Goal: Information Seeking & Learning: Learn about a topic

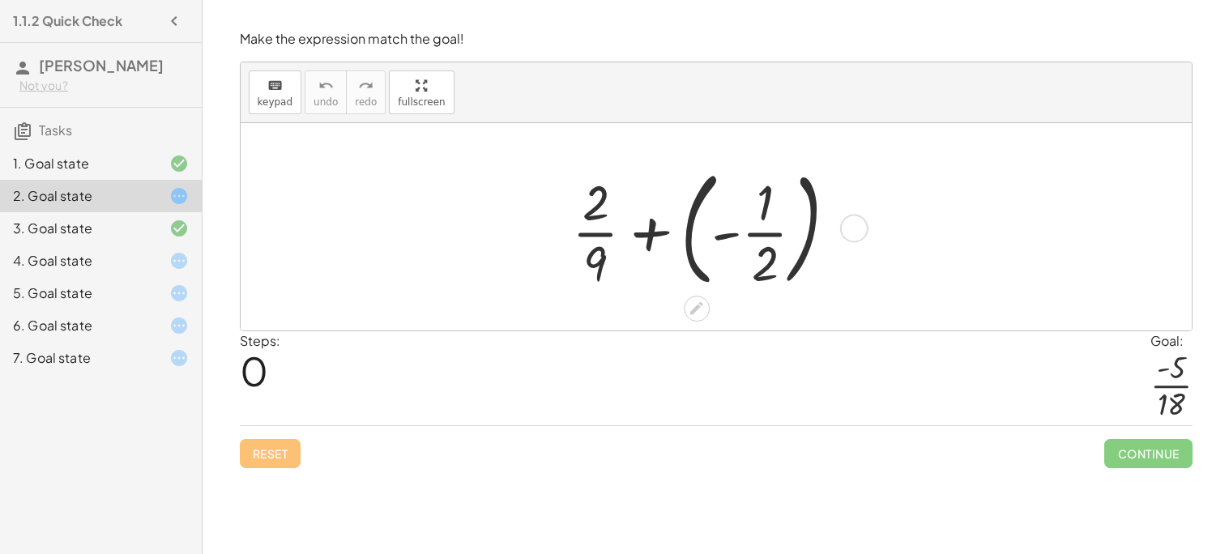
click at [605, 199] on div at bounding box center [711, 227] width 294 height 134
click at [562, 231] on div "+ · 2 · 9 + ( - · 1 · 2 )" at bounding box center [716, 226] width 338 height 143
drag, startPoint x: 586, startPoint y: 219, endPoint x: 762, endPoint y: 233, distance: 176.3
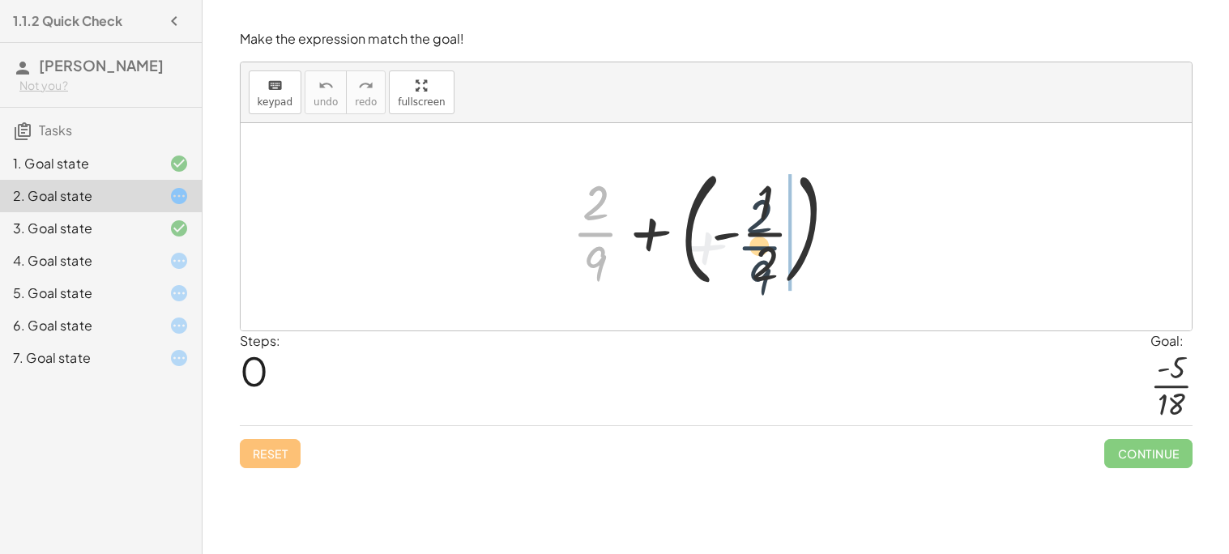
click at [762, 233] on div at bounding box center [711, 227] width 294 height 134
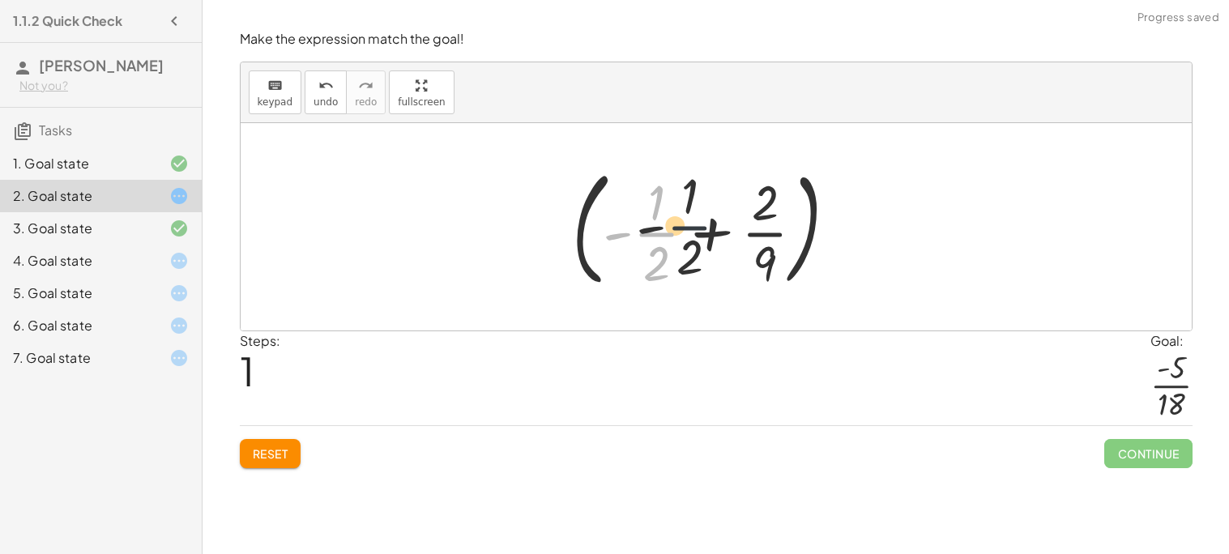
drag, startPoint x: 637, startPoint y: 236, endPoint x: 761, endPoint y: 208, distance: 127.9
click at [761, 208] on div at bounding box center [711, 227] width 294 height 134
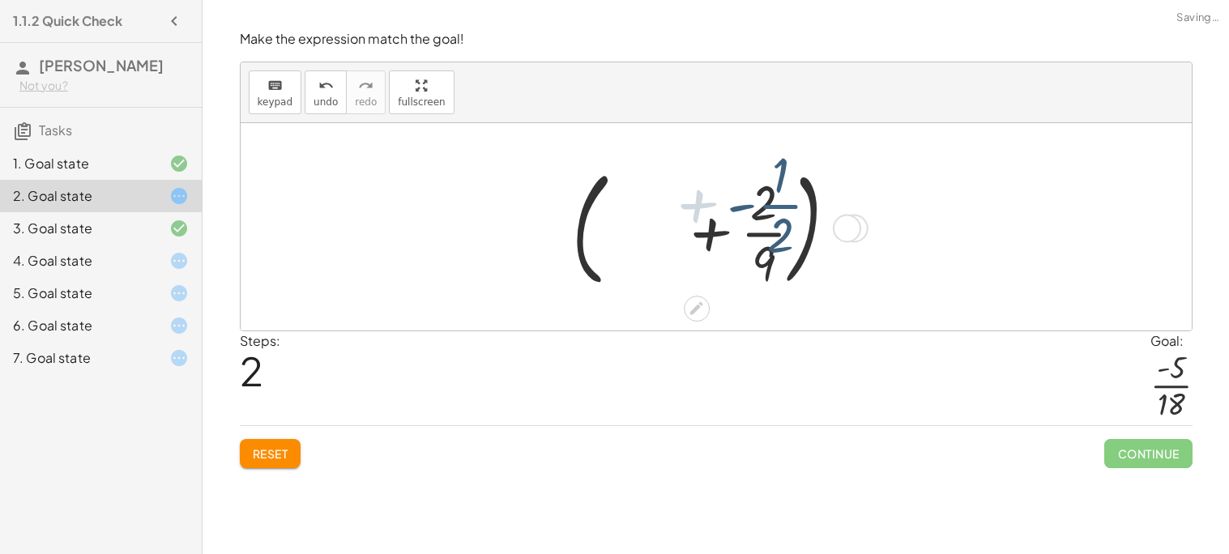
click at [761, 208] on div at bounding box center [711, 227] width 294 height 134
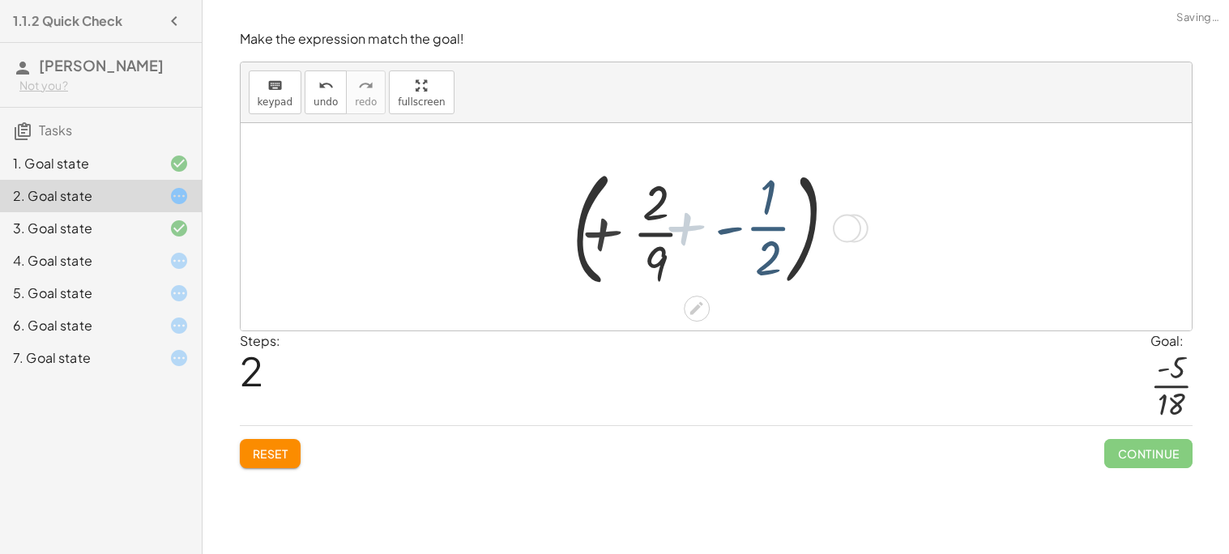
click at [761, 208] on div at bounding box center [711, 227] width 294 height 134
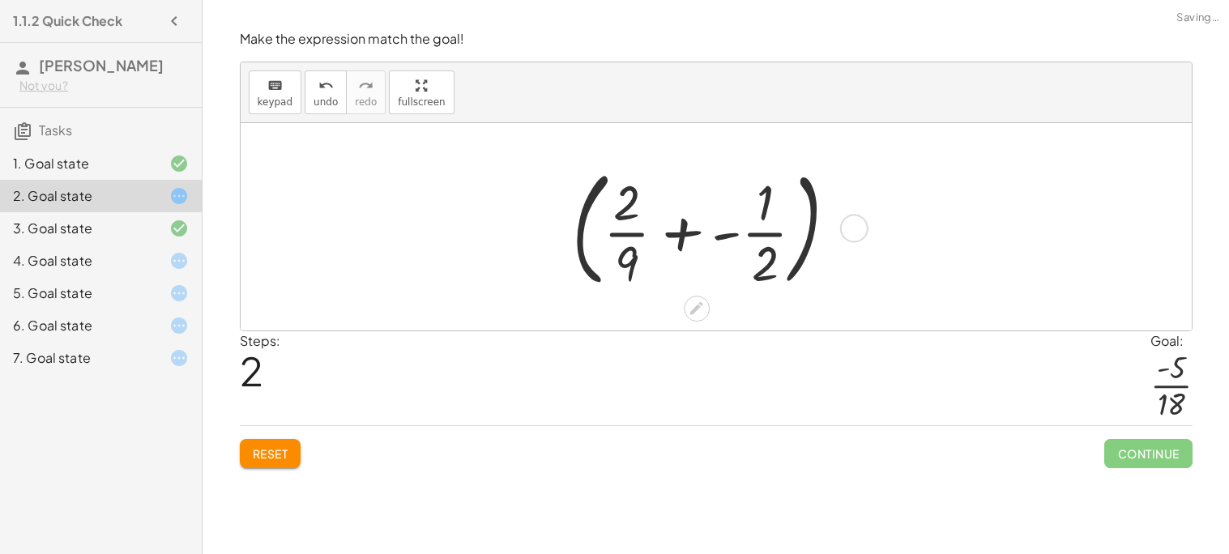
click at [670, 230] on div at bounding box center [711, 227] width 294 height 134
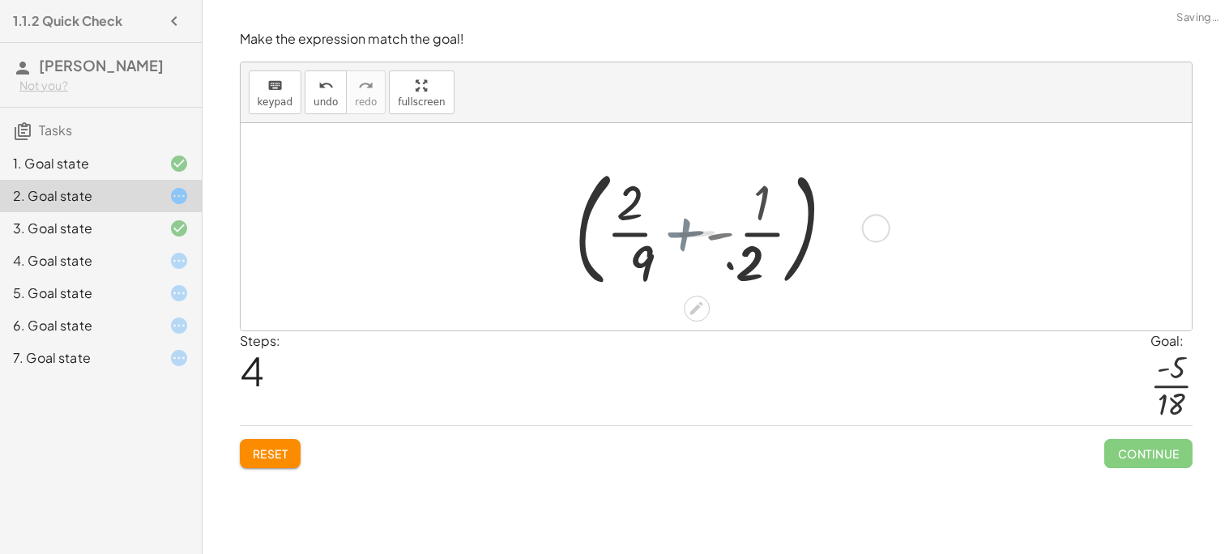
click at [670, 230] on div at bounding box center [711, 227] width 338 height 134
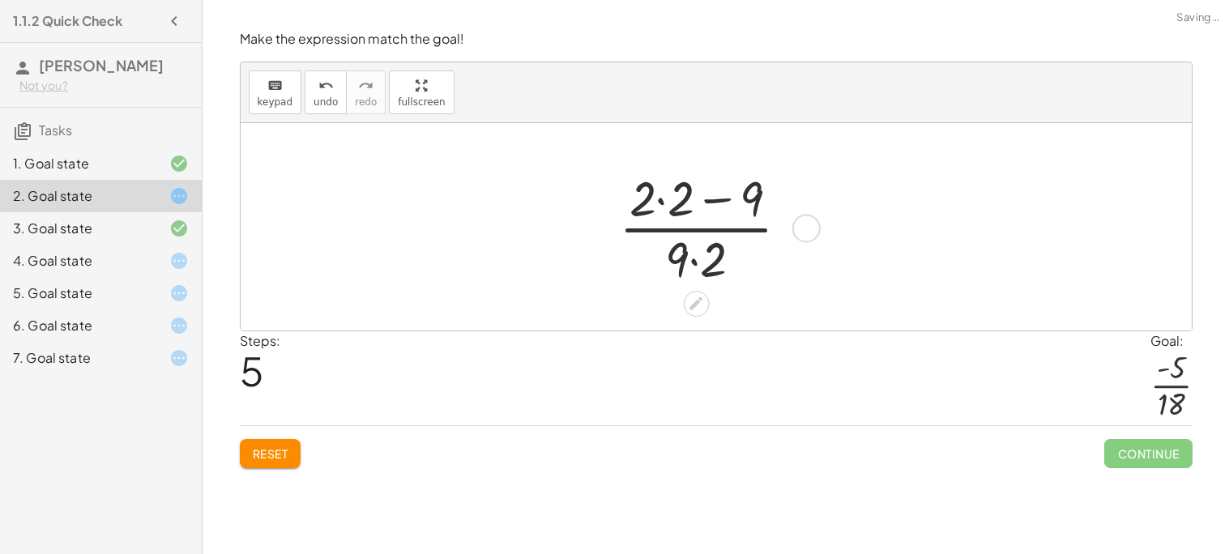
click at [692, 236] on div at bounding box center [710, 226] width 199 height 125
click at [698, 216] on div at bounding box center [710, 226] width 199 height 125
drag, startPoint x: 653, startPoint y: 207, endPoint x: 697, endPoint y: 266, distance: 73.5
drag, startPoint x: 705, startPoint y: 261, endPoint x: 661, endPoint y: 219, distance: 60.7
click at [661, 219] on div at bounding box center [710, 226] width 199 height 125
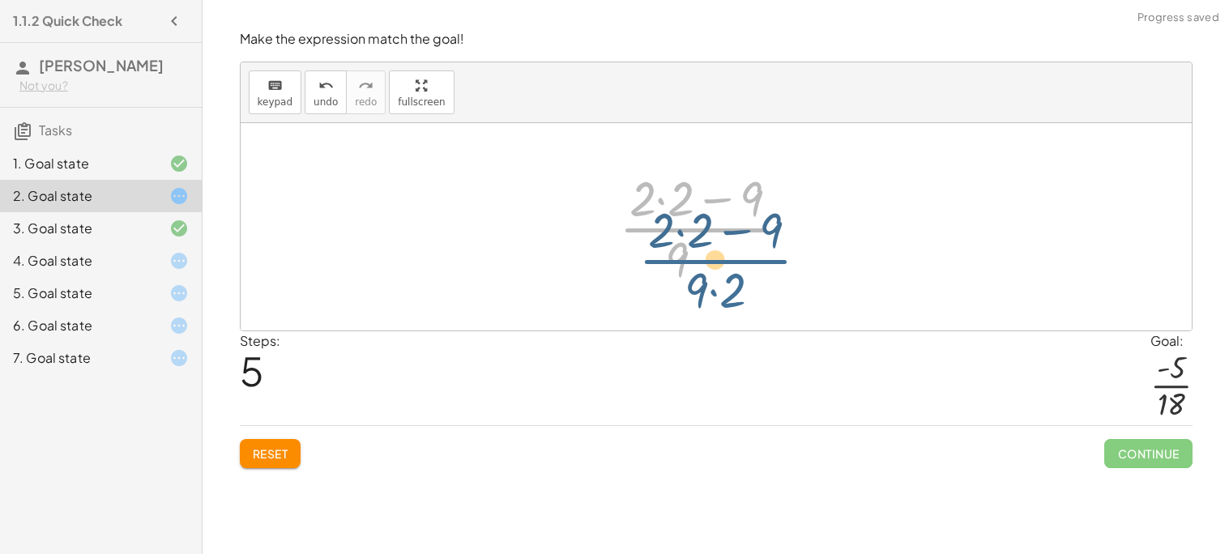
drag, startPoint x: 668, startPoint y: 226, endPoint x: 685, endPoint y: 250, distance: 29.7
click at [685, 250] on div at bounding box center [710, 226] width 199 height 125
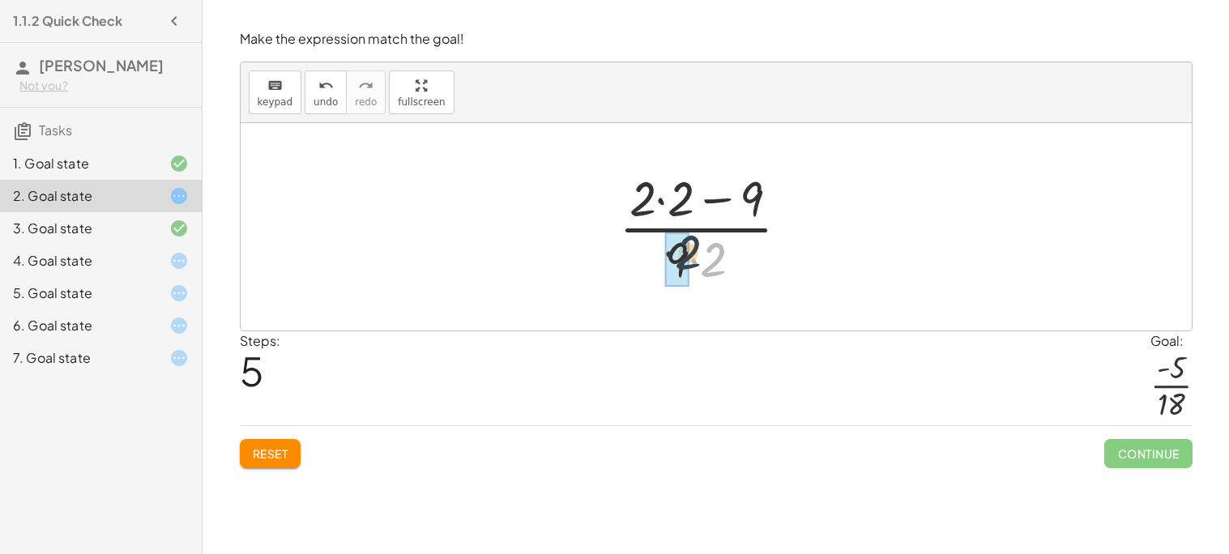
drag, startPoint x: 720, startPoint y: 270, endPoint x: 687, endPoint y: 262, distance: 34.2
click at [707, 262] on div at bounding box center [710, 226] width 199 height 125
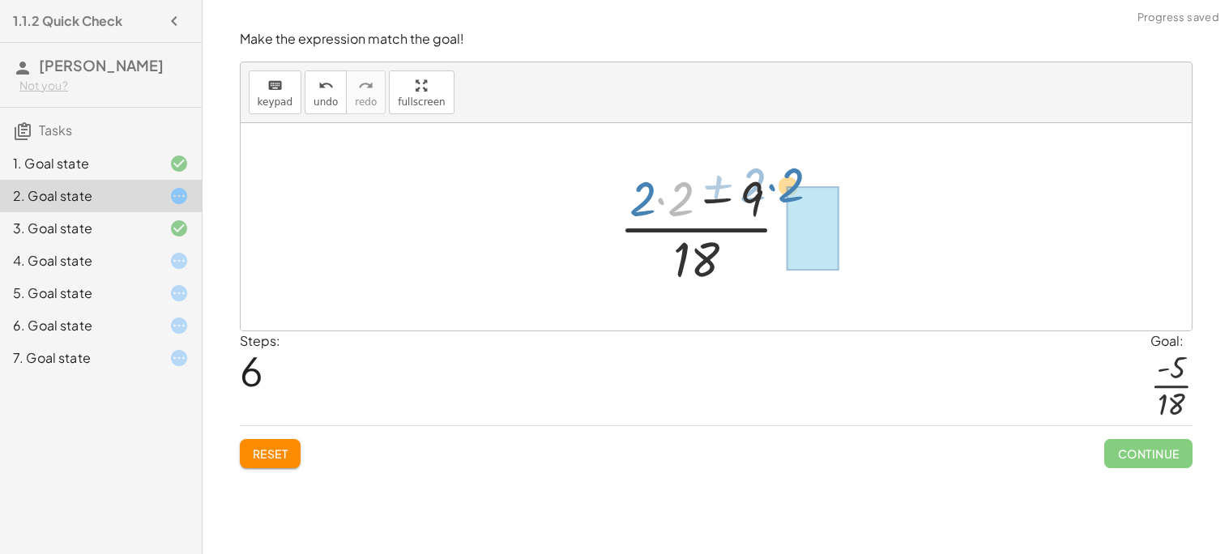
drag, startPoint x: 679, startPoint y: 203, endPoint x: 785, endPoint y: 190, distance: 107.0
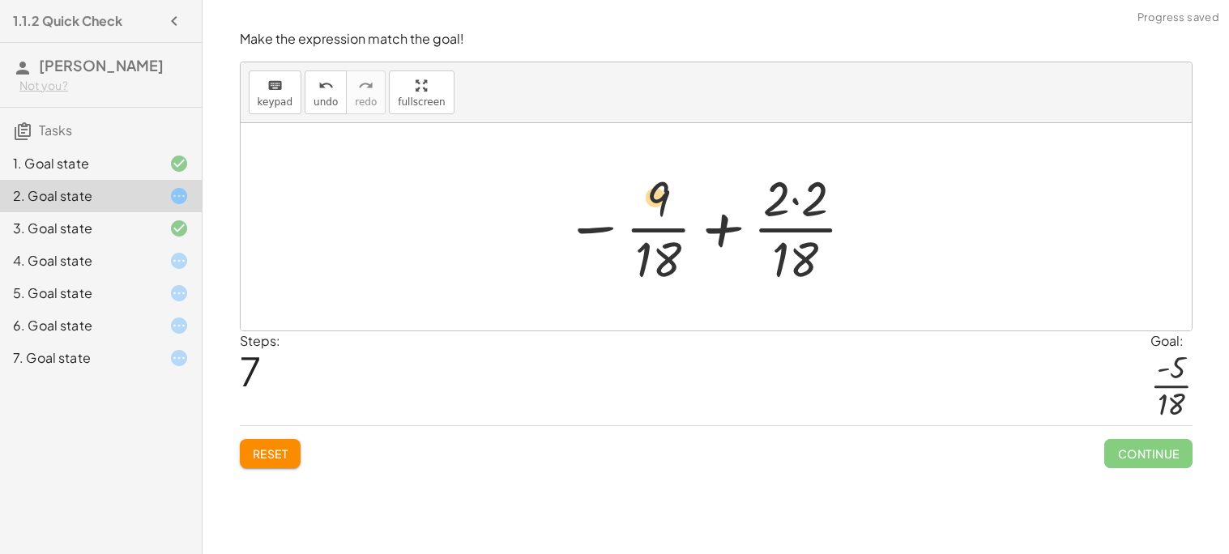
drag, startPoint x: 770, startPoint y: 213, endPoint x: 645, endPoint y: 213, distance: 125.5
click at [645, 213] on div at bounding box center [710, 226] width 308 height 125
click at [322, 103] on span "undo" at bounding box center [325, 101] width 24 height 11
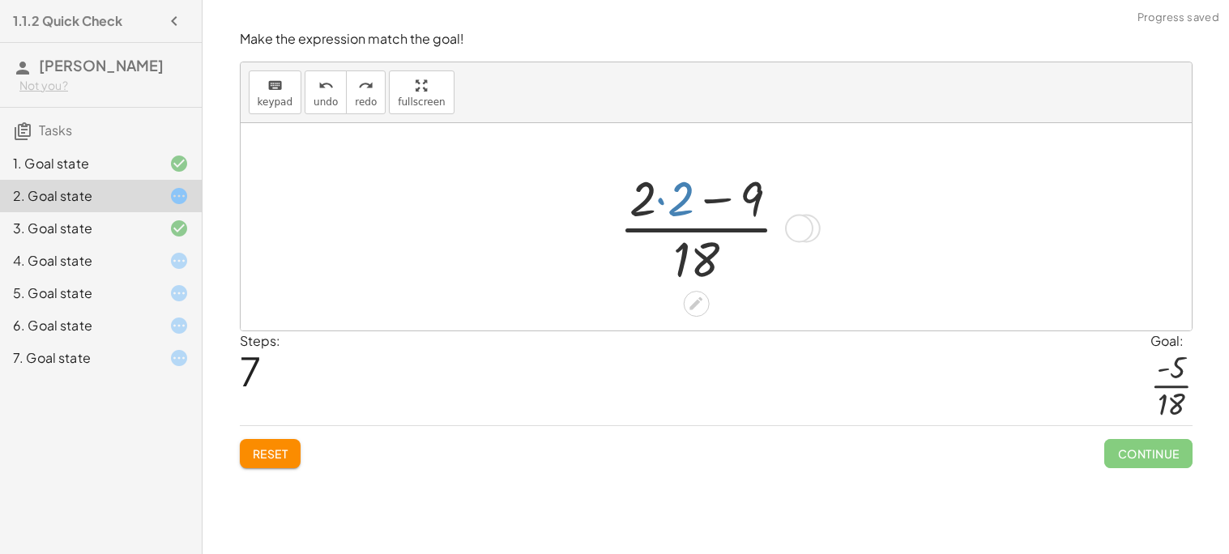
click at [661, 188] on div at bounding box center [710, 226] width 199 height 125
click at [710, 196] on div at bounding box center [710, 226] width 161 height 125
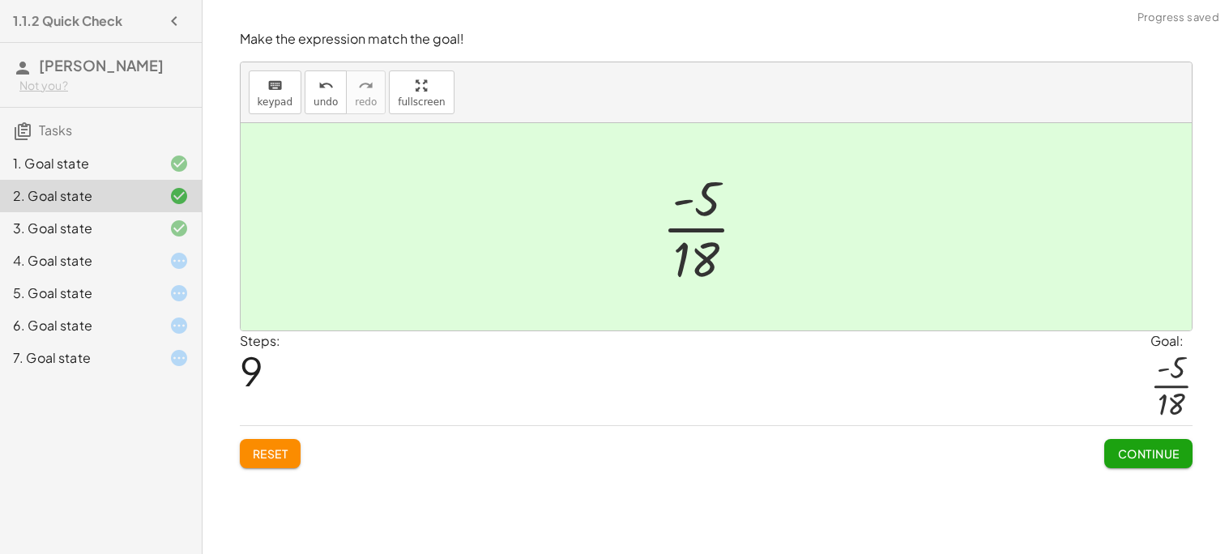
click at [1127, 458] on span "Continue" at bounding box center [1148, 453] width 62 height 15
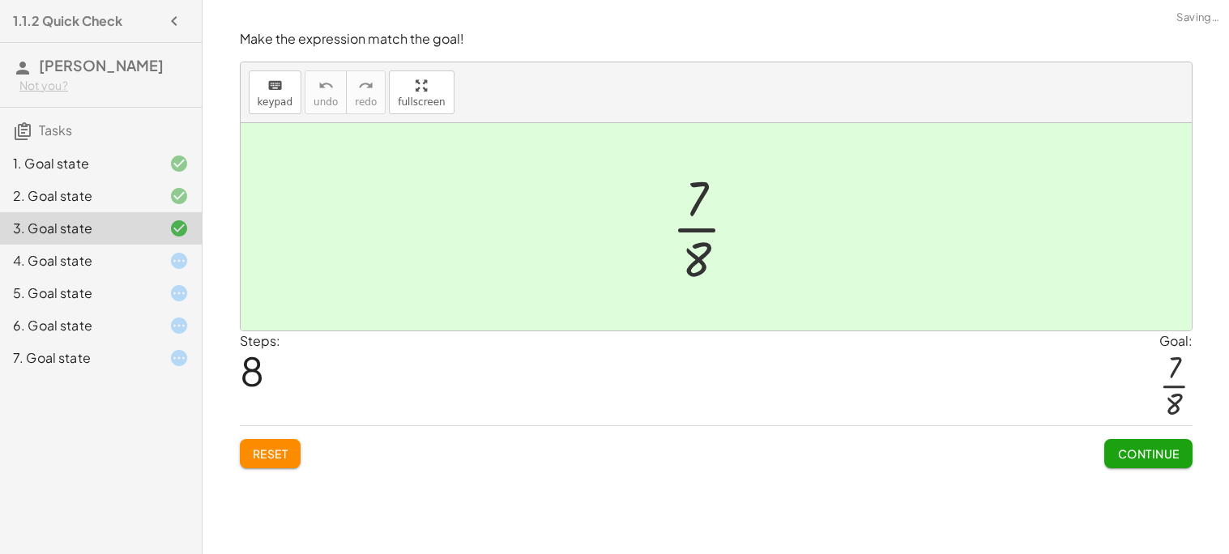
click at [185, 254] on icon at bounding box center [178, 260] width 19 height 19
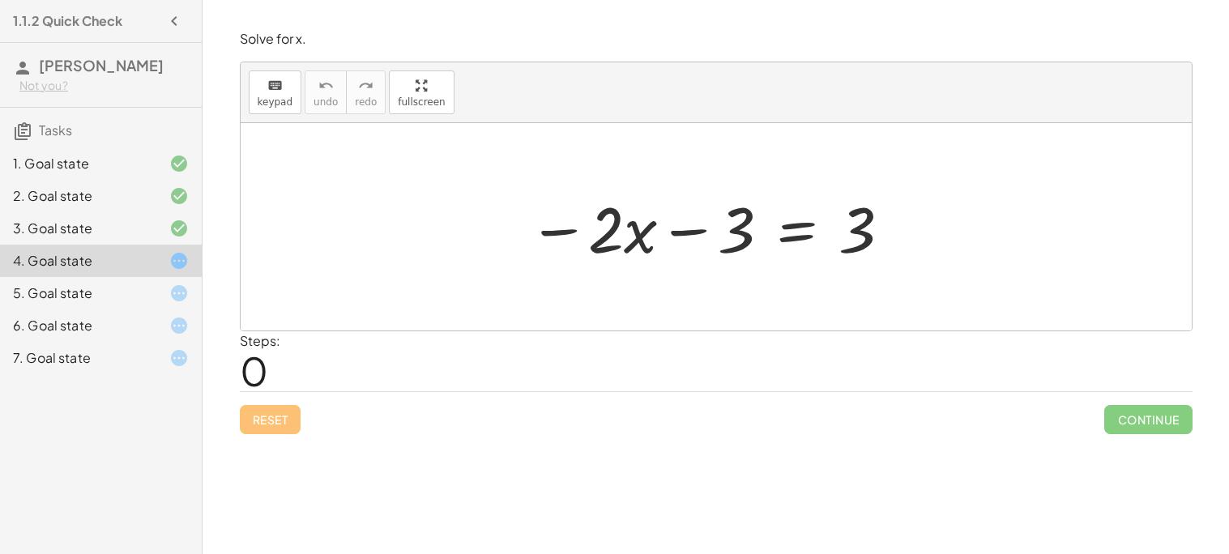
click at [595, 203] on div at bounding box center [710, 226] width 381 height 83
click at [606, 212] on div at bounding box center [710, 226] width 381 height 83
click at [612, 217] on div at bounding box center [710, 226] width 381 height 83
drag, startPoint x: 614, startPoint y: 218, endPoint x: 763, endPoint y: 216, distance: 149.0
click at [763, 216] on div at bounding box center [710, 226] width 381 height 83
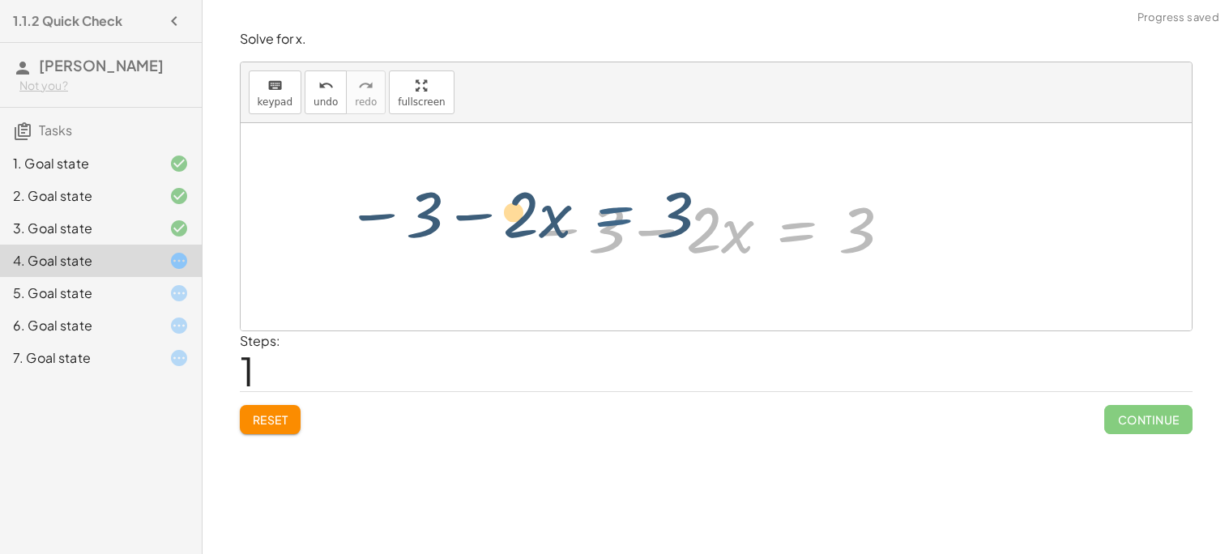
drag, startPoint x: 830, startPoint y: 223, endPoint x: 803, endPoint y: 211, distance: 30.1
click at [803, 211] on div at bounding box center [710, 226] width 381 height 83
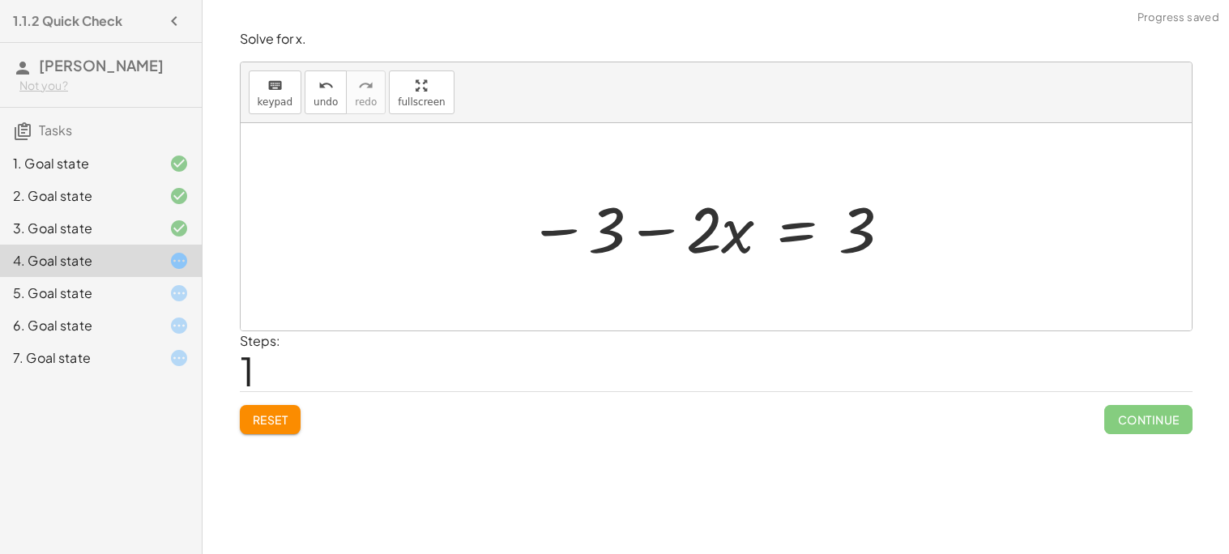
click at [848, 229] on div at bounding box center [710, 226] width 381 height 83
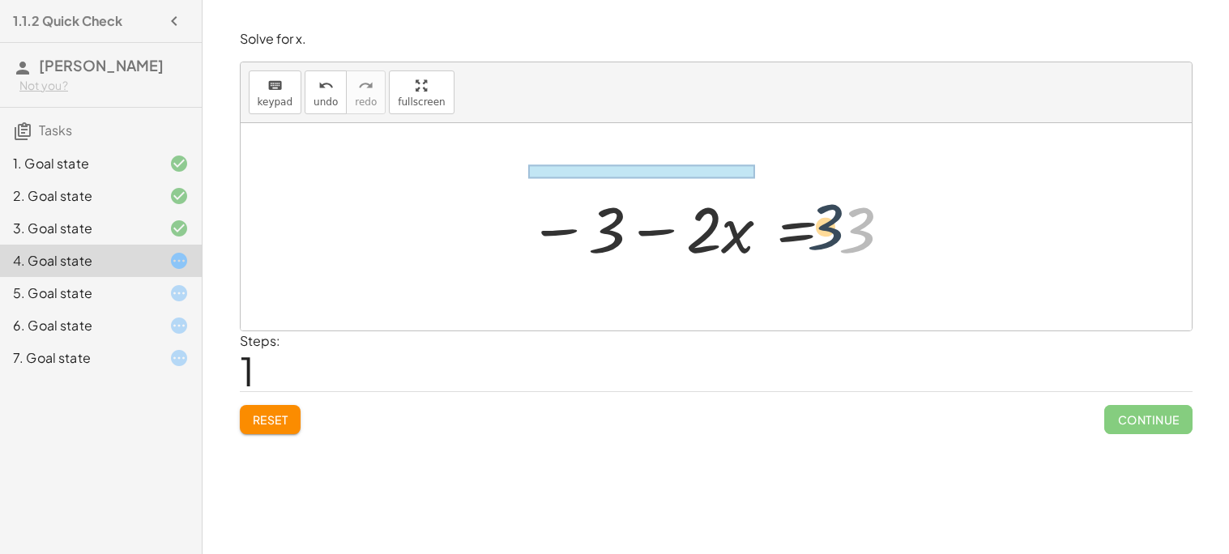
drag, startPoint x: 868, startPoint y: 238, endPoint x: 718, endPoint y: 244, distance: 150.7
click at [718, 244] on div at bounding box center [710, 226] width 381 height 83
drag, startPoint x: 842, startPoint y: 248, endPoint x: 584, endPoint y: 219, distance: 259.9
click at [584, 219] on div at bounding box center [710, 226] width 381 height 83
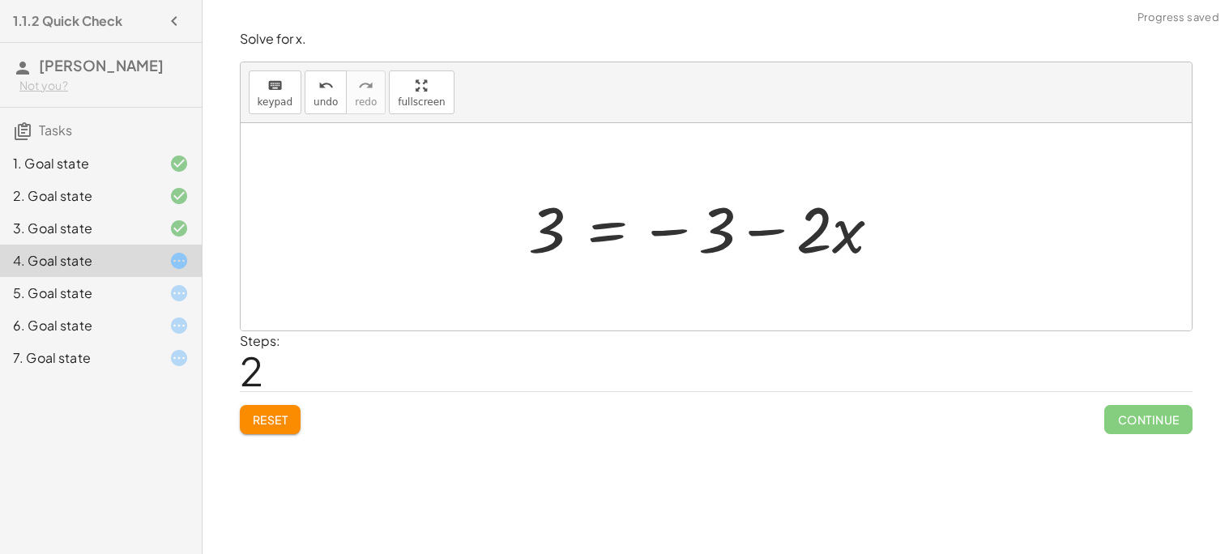
click at [834, 232] on div at bounding box center [710, 226] width 381 height 83
click at [711, 219] on div at bounding box center [710, 226] width 381 height 83
click at [659, 228] on div at bounding box center [710, 226] width 381 height 83
click at [543, 227] on div at bounding box center [710, 226] width 381 height 83
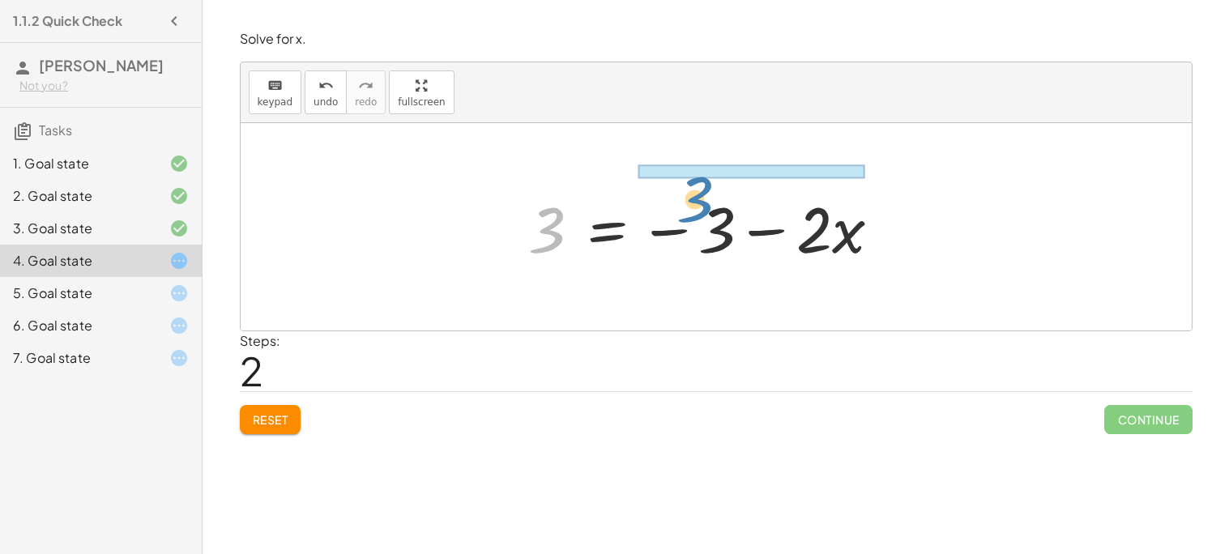
drag, startPoint x: 543, startPoint y: 227, endPoint x: 692, endPoint y: 198, distance: 151.7
click at [692, 198] on div at bounding box center [710, 226] width 381 height 83
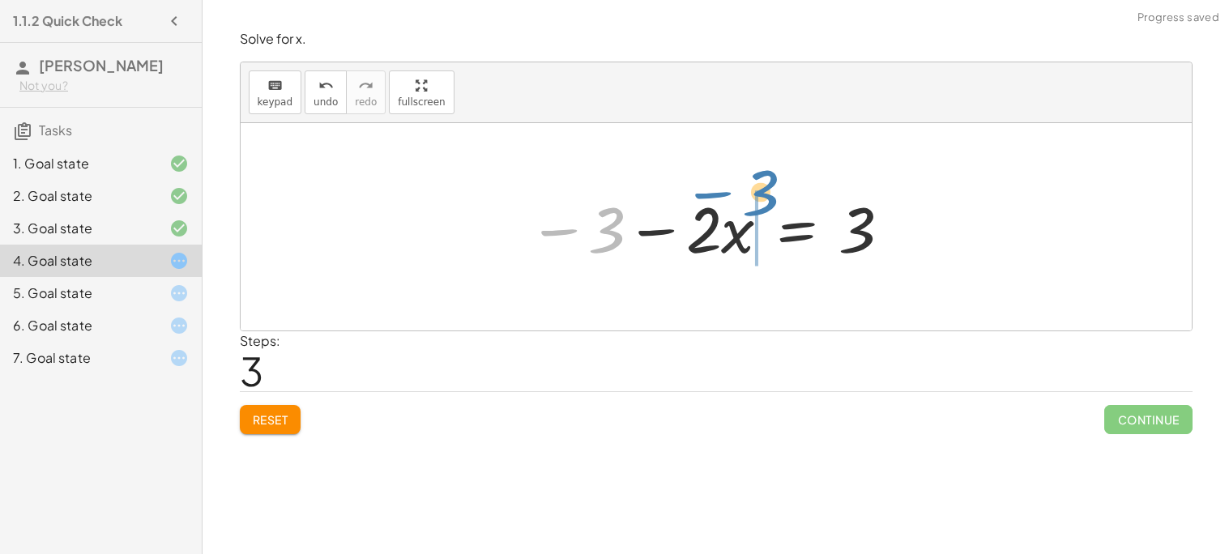
drag, startPoint x: 613, startPoint y: 234, endPoint x: 768, endPoint y: 198, distance: 158.9
click at [768, 198] on div at bounding box center [710, 226] width 381 height 83
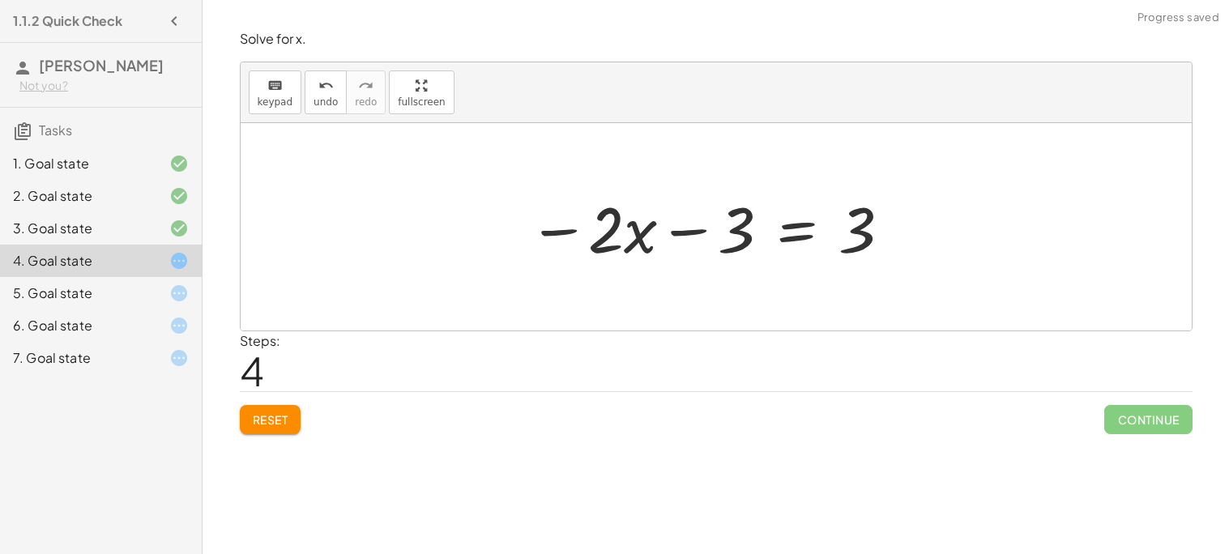
click at [821, 226] on div at bounding box center [710, 226] width 381 height 83
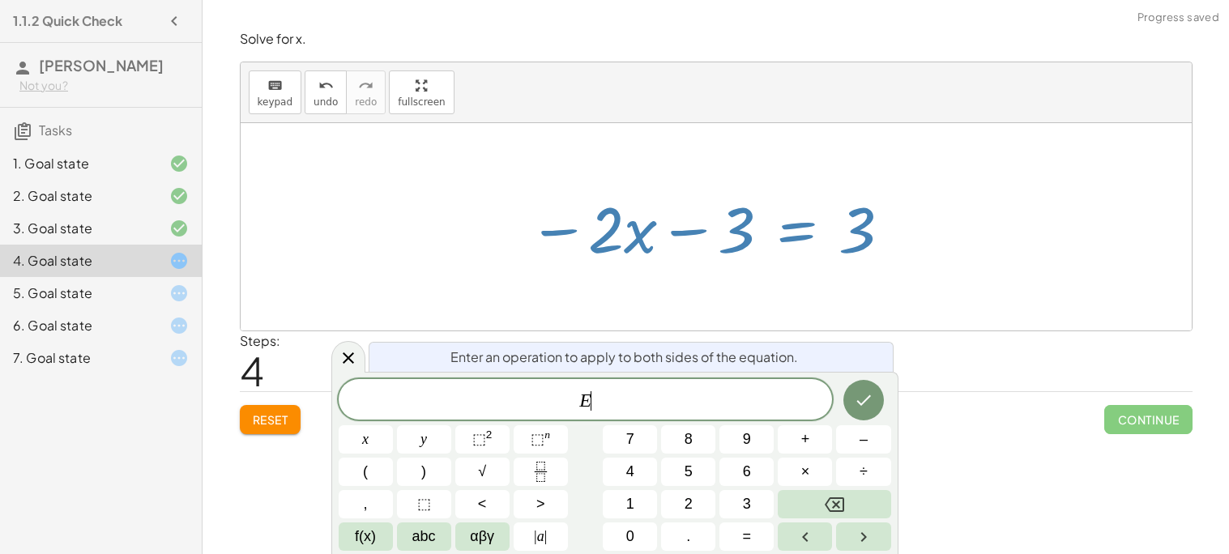
click at [821, 226] on div at bounding box center [710, 226] width 381 height 83
click at [821, 227] on div at bounding box center [710, 226] width 381 height 83
click at [859, 389] on button "Done" at bounding box center [863, 400] width 40 height 40
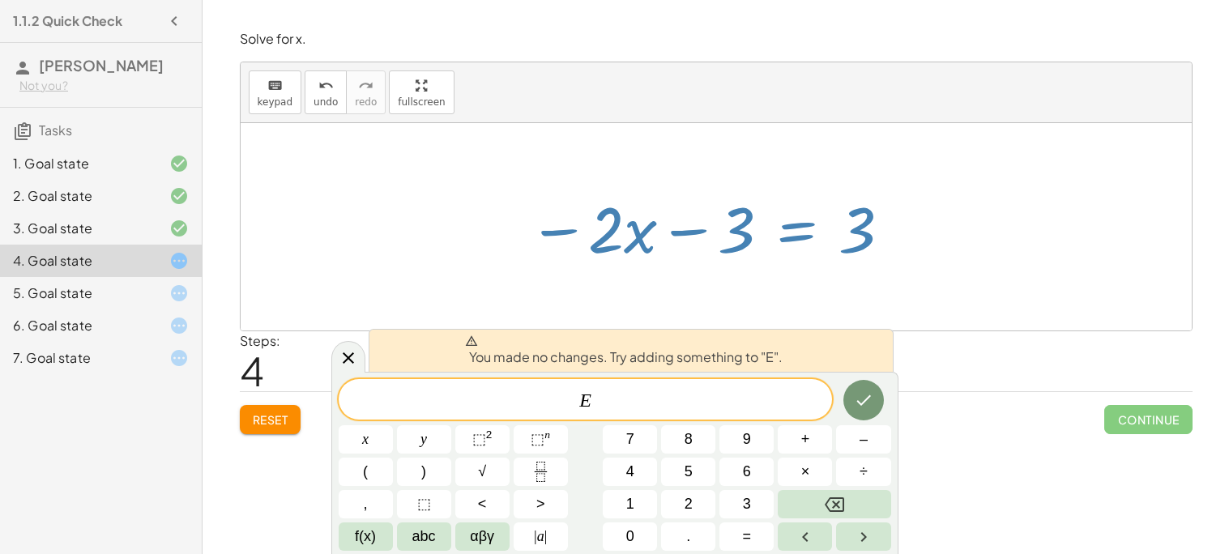
click at [879, 296] on div at bounding box center [716, 226] width 951 height 207
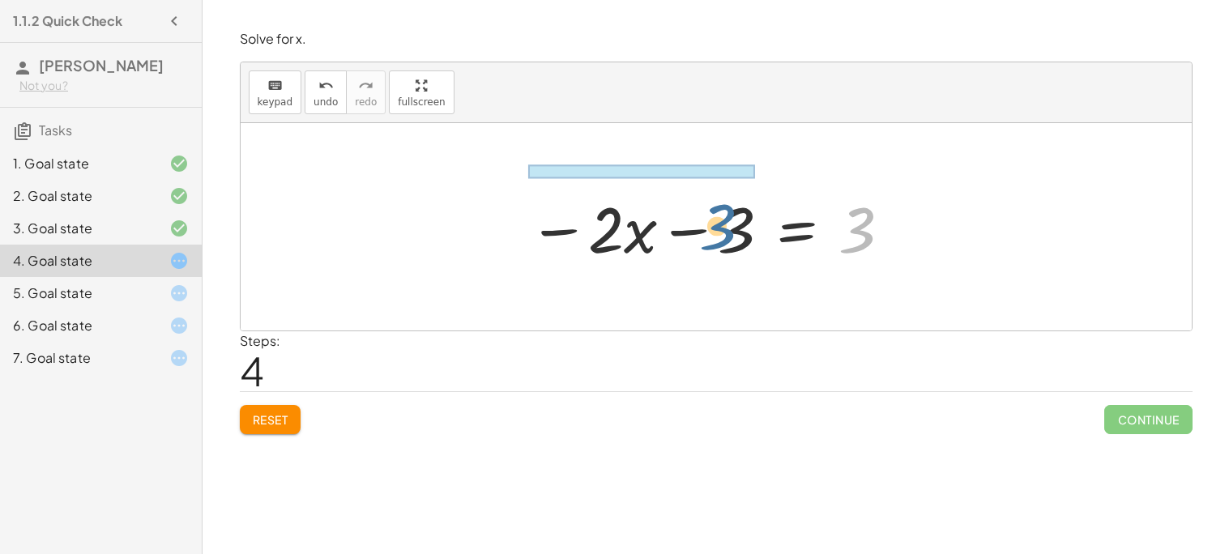
drag, startPoint x: 863, startPoint y: 232, endPoint x: 698, endPoint y: 225, distance: 164.5
click at [698, 225] on div at bounding box center [710, 226] width 381 height 83
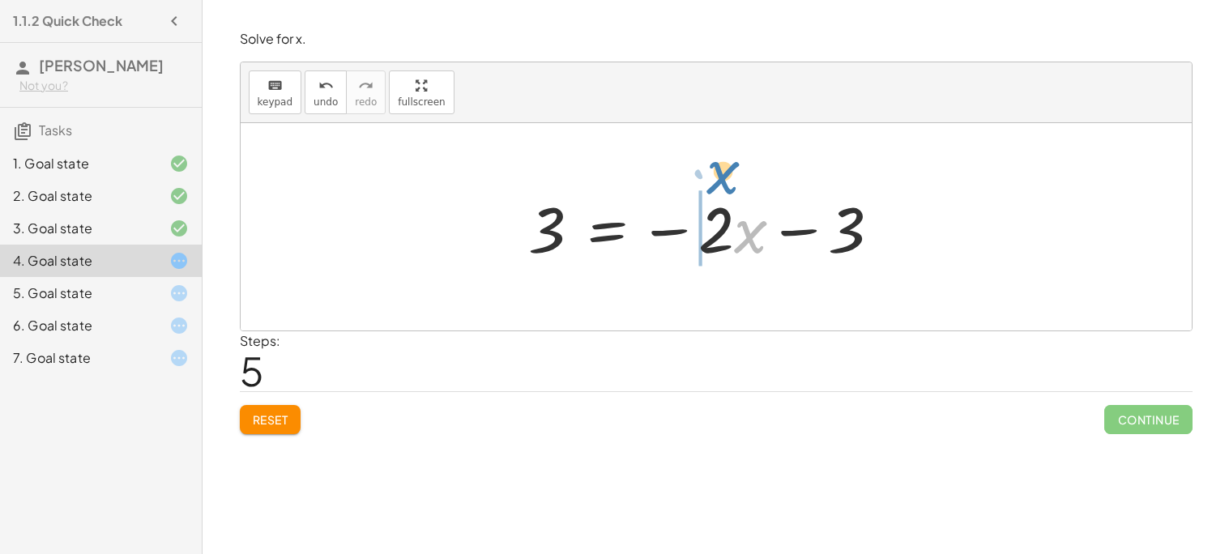
drag, startPoint x: 752, startPoint y: 234, endPoint x: 726, endPoint y: 177, distance: 62.7
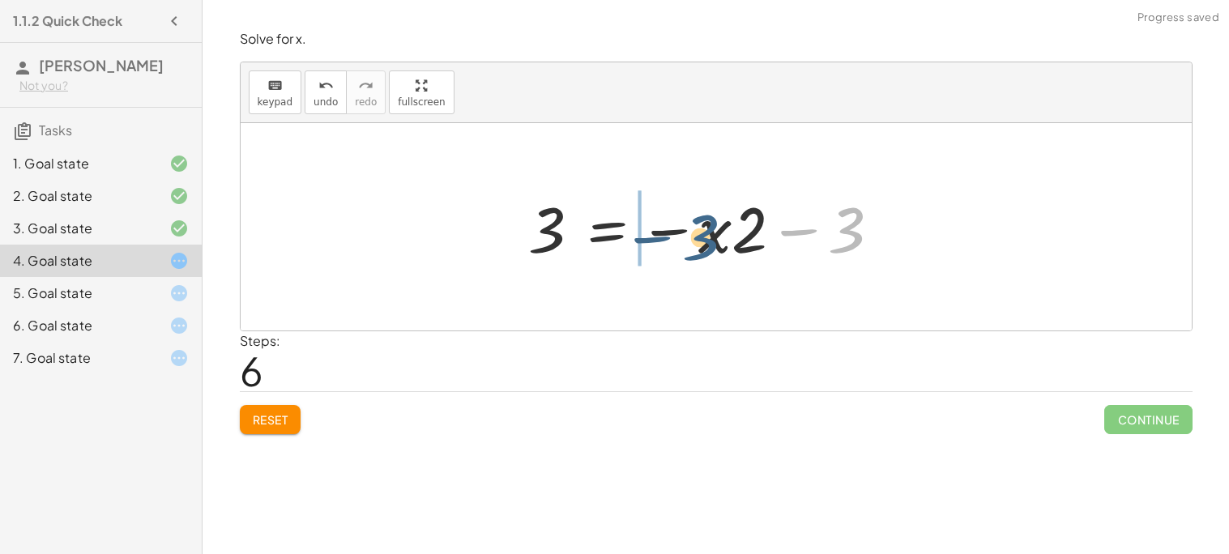
drag, startPoint x: 846, startPoint y: 226, endPoint x: 695, endPoint y: 230, distance: 151.5
click at [695, 230] on div at bounding box center [710, 226] width 381 height 83
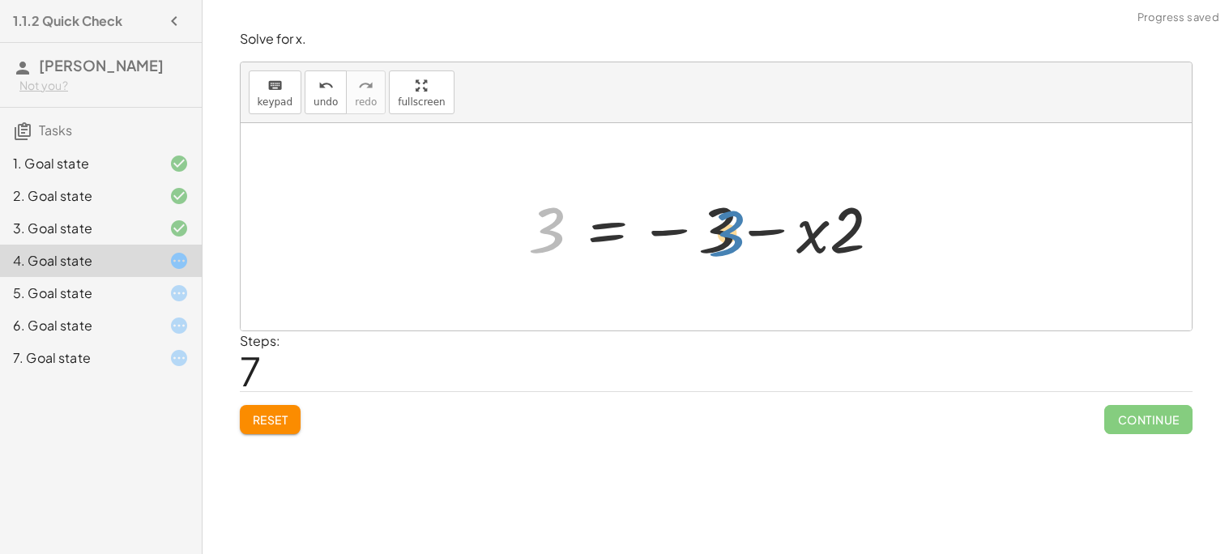
drag, startPoint x: 561, startPoint y: 228, endPoint x: 747, endPoint y: 228, distance: 185.5
click at [747, 228] on div at bounding box center [710, 226] width 381 height 83
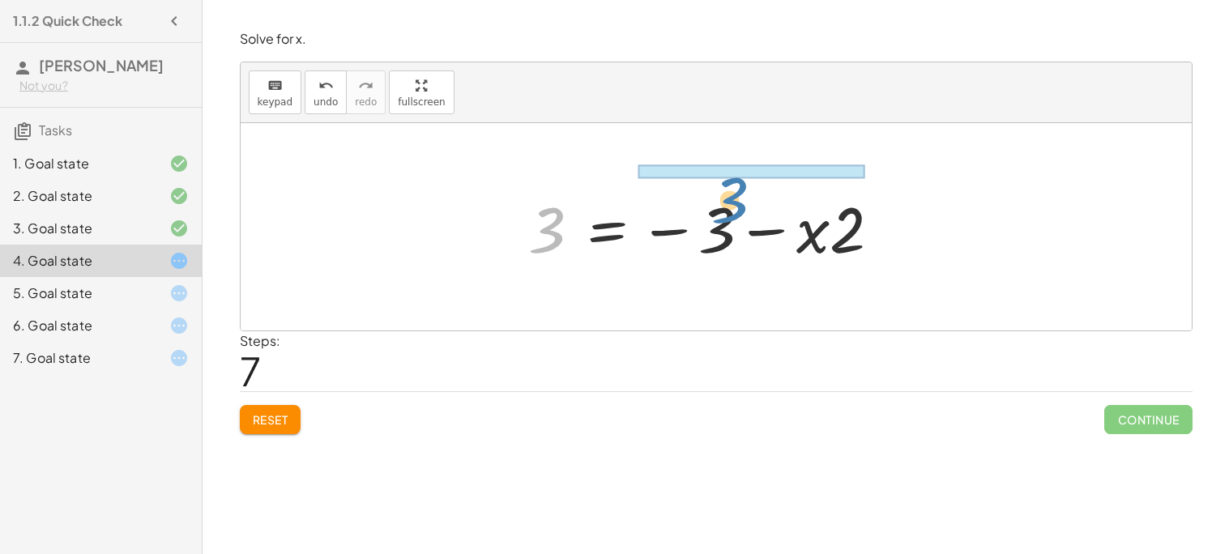
drag, startPoint x: 557, startPoint y: 232, endPoint x: 728, endPoint y: 194, distance: 174.9
click at [728, 194] on div at bounding box center [710, 226] width 381 height 83
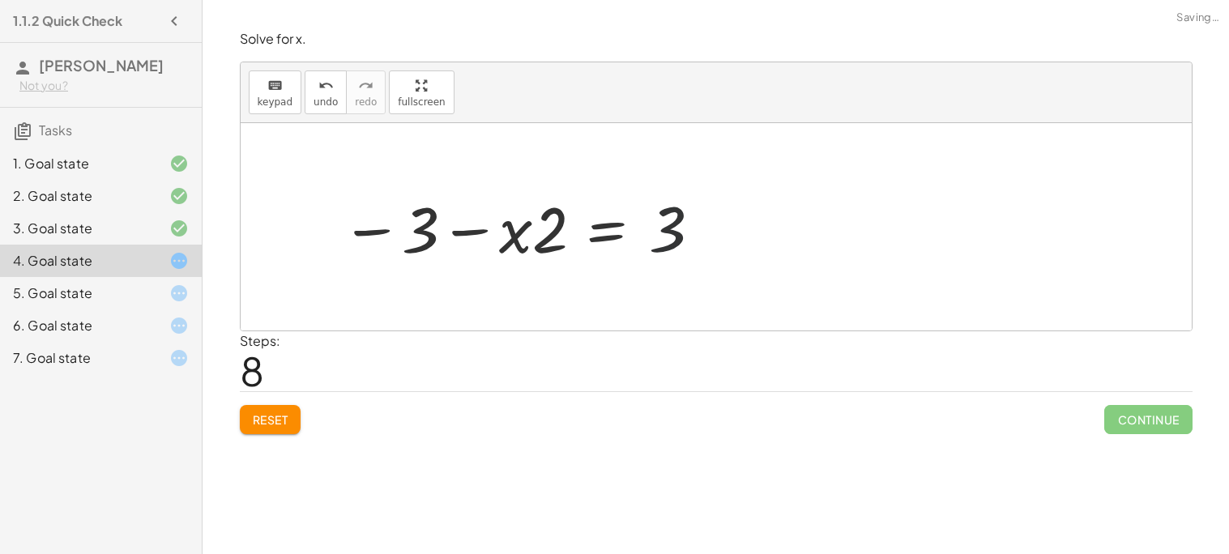
click at [637, 230] on div at bounding box center [520, 226] width 381 height 83
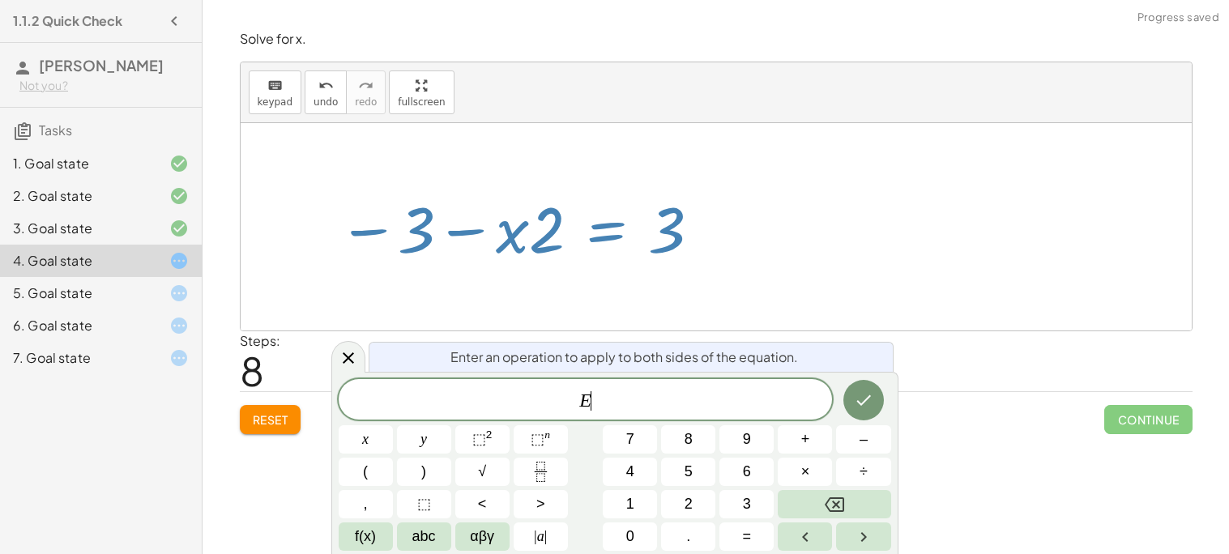
click at [637, 230] on div at bounding box center [520, 226] width 381 height 83
click at [861, 402] on icon "Done" at bounding box center [863, 399] width 19 height 19
click at [857, 402] on icon "Done" at bounding box center [863, 400] width 15 height 11
click at [616, 498] on button "1" at bounding box center [630, 504] width 54 height 28
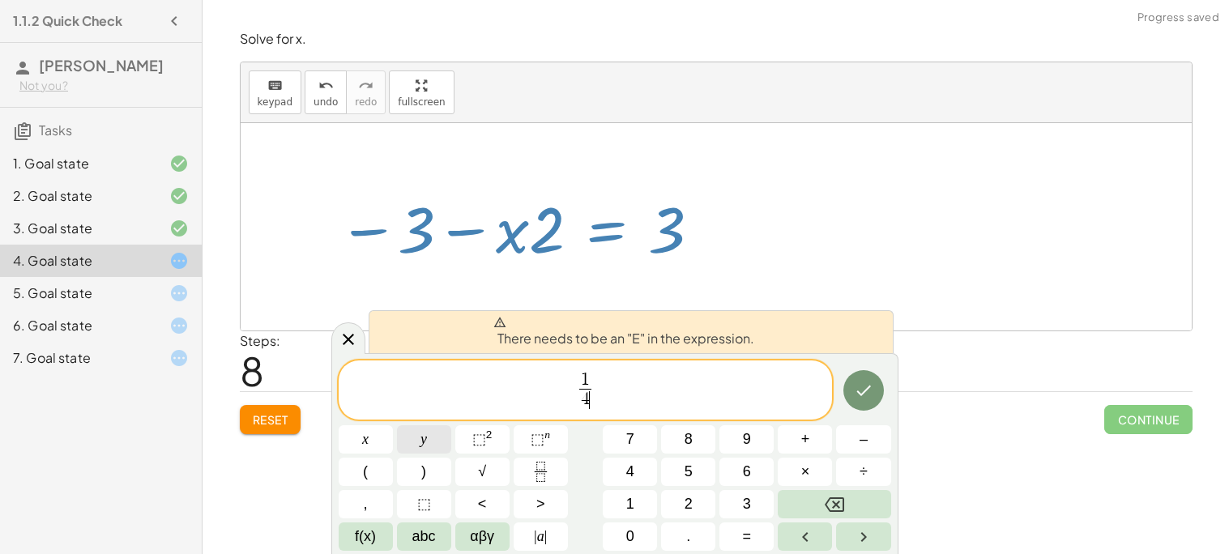
click at [404, 430] on button "y" at bounding box center [424, 439] width 54 height 28
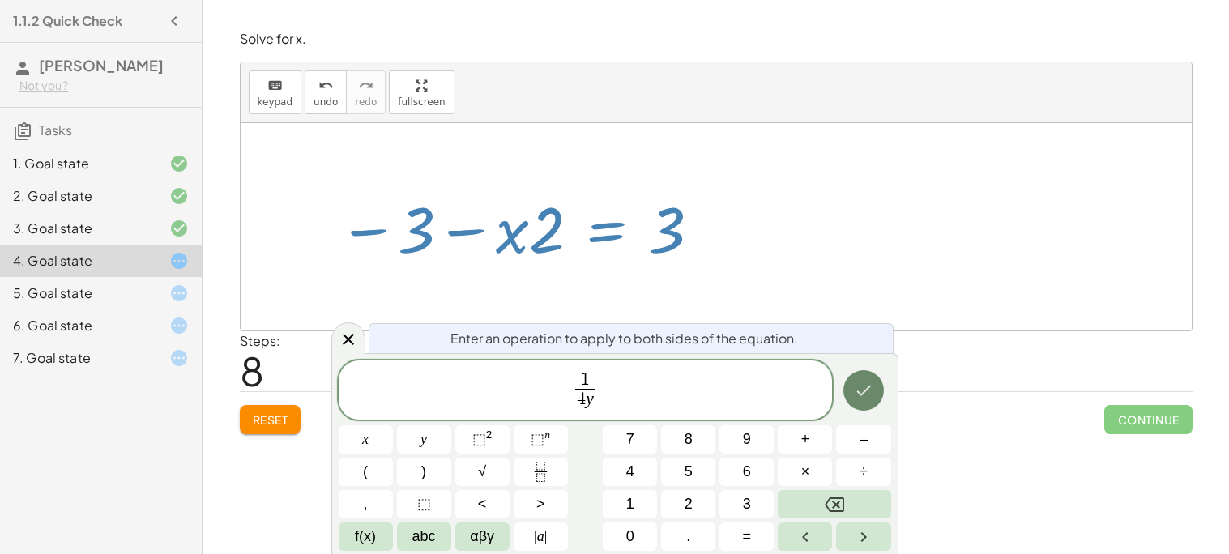
click at [879, 394] on button "Done" at bounding box center [863, 390] width 40 height 40
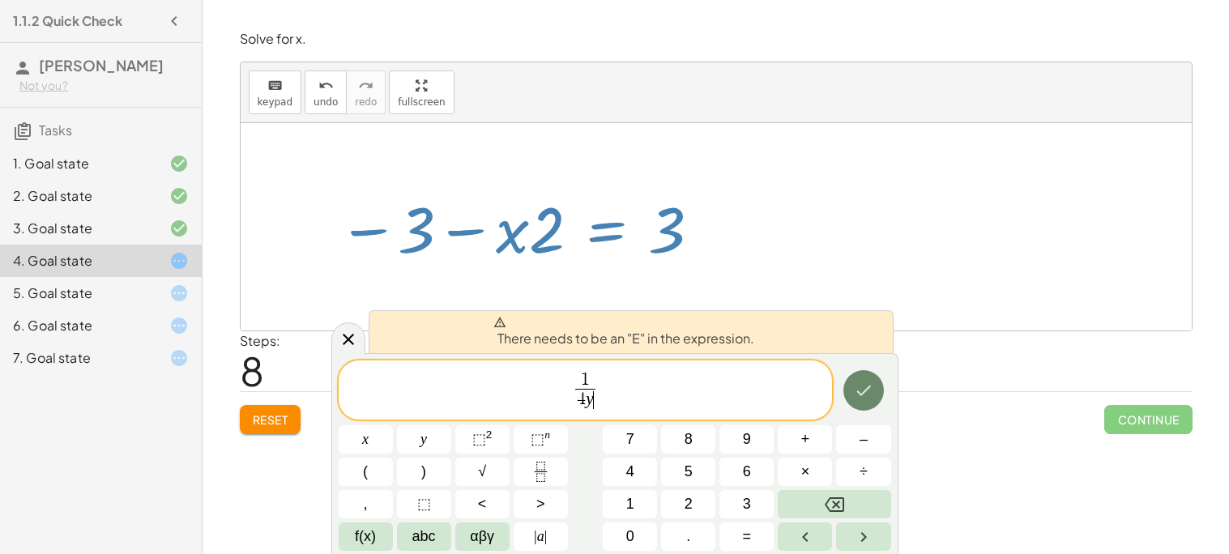
click at [871, 392] on icon "Done" at bounding box center [863, 390] width 19 height 19
click at [1035, 417] on div "Reset Continue" at bounding box center [716, 412] width 952 height 43
click at [343, 347] on icon at bounding box center [348, 339] width 19 height 19
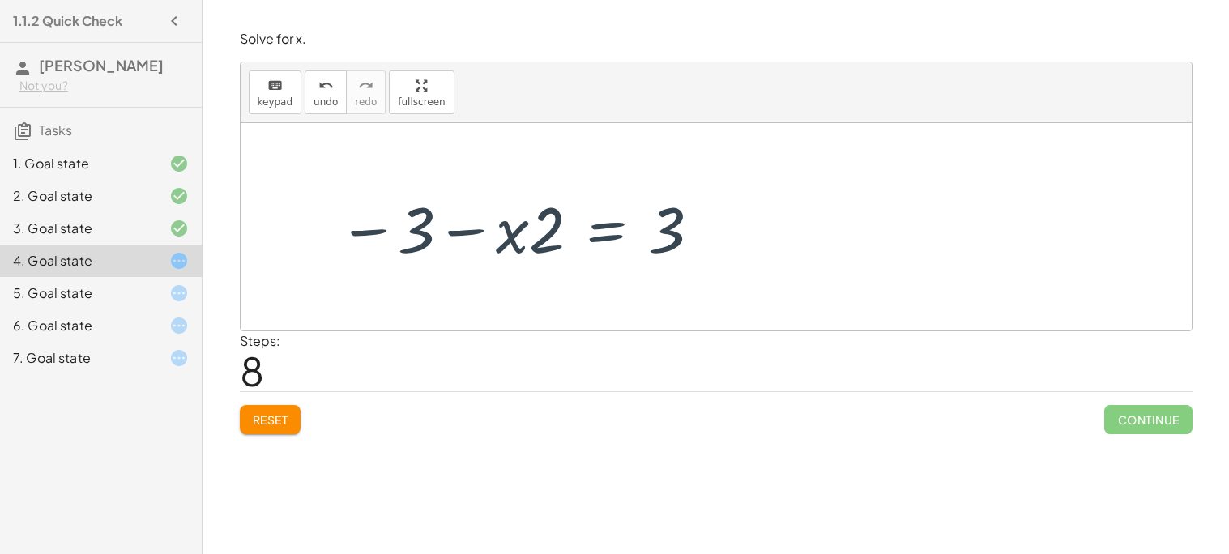
click at [554, 249] on div at bounding box center [520, 226] width 381 height 83
click at [185, 288] on icon at bounding box center [178, 292] width 19 height 19
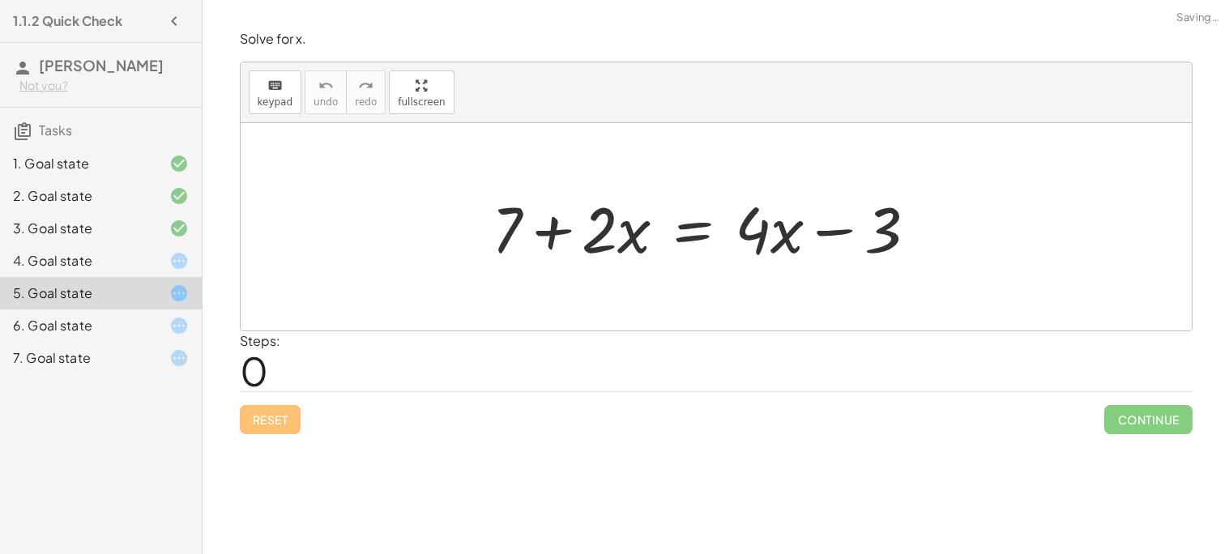
click at [477, 226] on div "+ 7 + · 2 · x = + · 4 · x − 3" at bounding box center [715, 227] width 497 height 92
click at [527, 236] on div at bounding box center [711, 226] width 454 height 83
drag, startPoint x: 527, startPoint y: 236, endPoint x: 781, endPoint y: 213, distance: 254.6
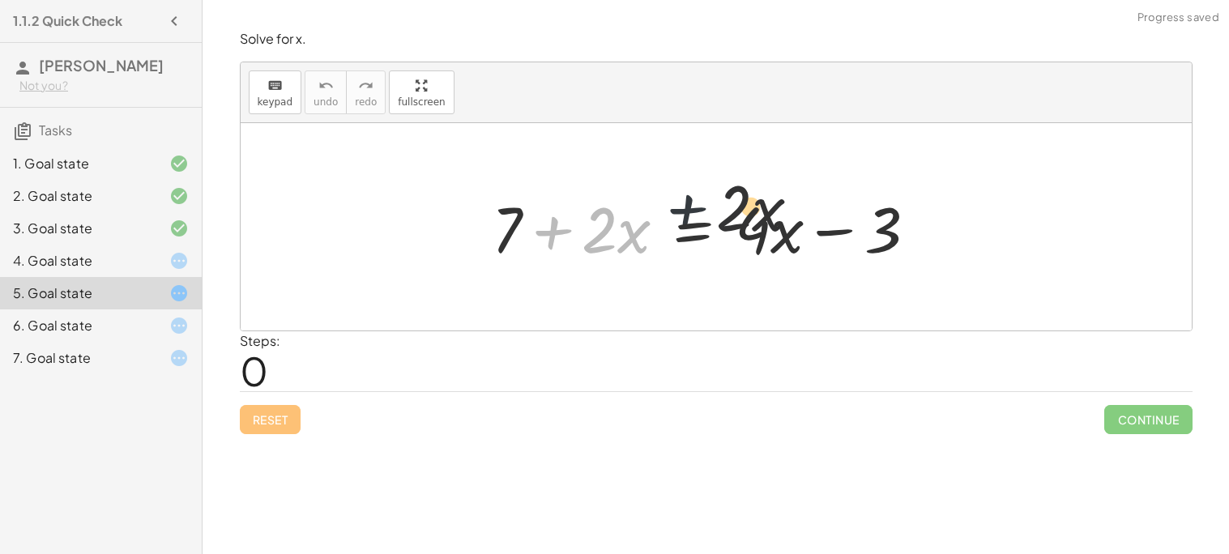
click at [781, 213] on div at bounding box center [711, 226] width 454 height 83
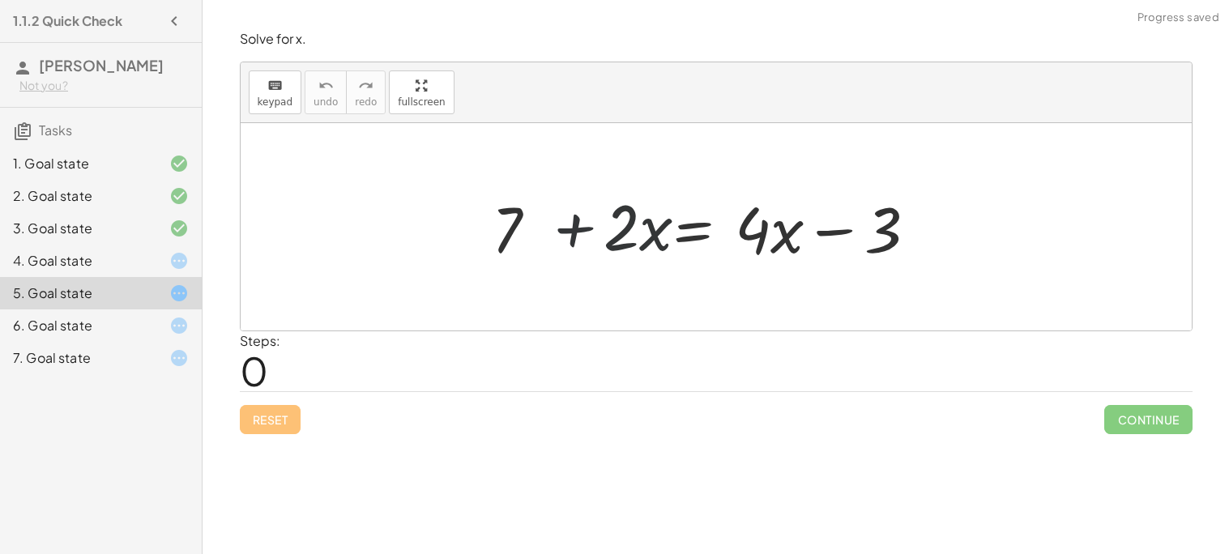
click at [760, 222] on div at bounding box center [711, 226] width 454 height 83
click at [818, 225] on div at bounding box center [711, 226] width 454 height 83
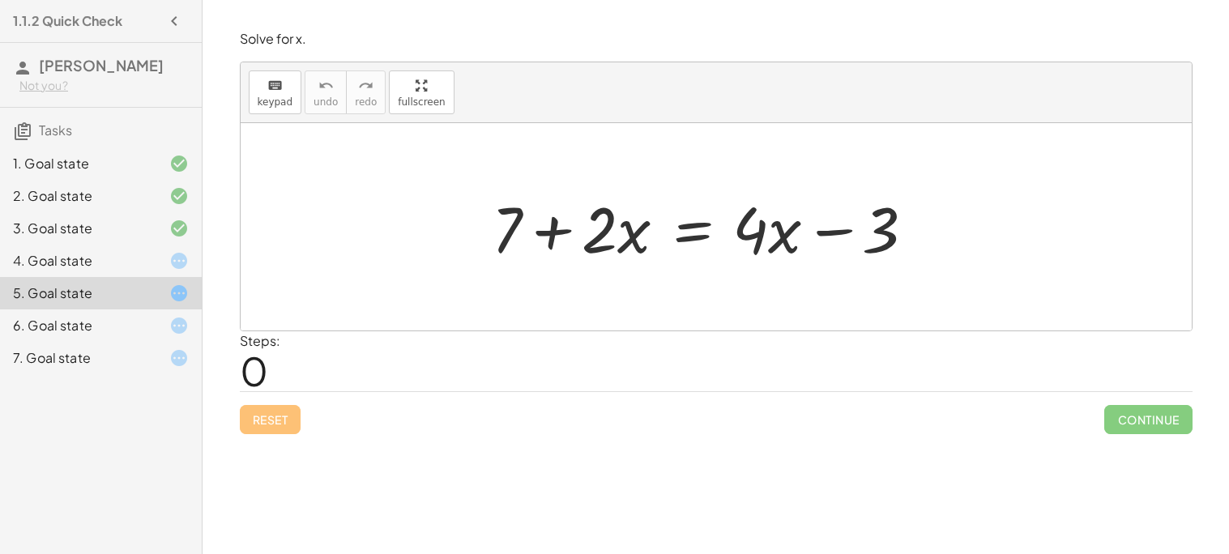
click at [829, 231] on div at bounding box center [711, 226] width 454 height 83
drag, startPoint x: 829, startPoint y: 231, endPoint x: 799, endPoint y: 257, distance: 39.6
click at [799, 257] on div at bounding box center [711, 226] width 454 height 83
drag, startPoint x: 799, startPoint y: 257, endPoint x: 722, endPoint y: 240, distance: 79.6
click at [722, 240] on div at bounding box center [711, 226] width 454 height 83
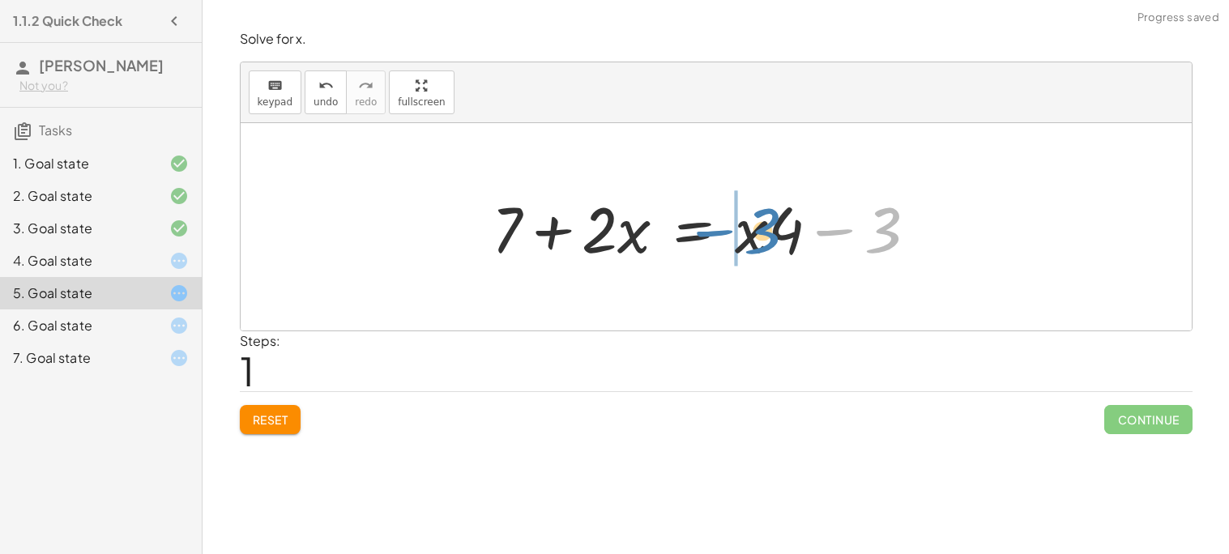
drag, startPoint x: 851, startPoint y: 234, endPoint x: 739, endPoint y: 234, distance: 111.8
click at [739, 234] on div at bounding box center [711, 226] width 454 height 83
drag, startPoint x: 845, startPoint y: 232, endPoint x: 688, endPoint y: 231, distance: 156.3
click at [688, 231] on div at bounding box center [711, 226] width 454 height 83
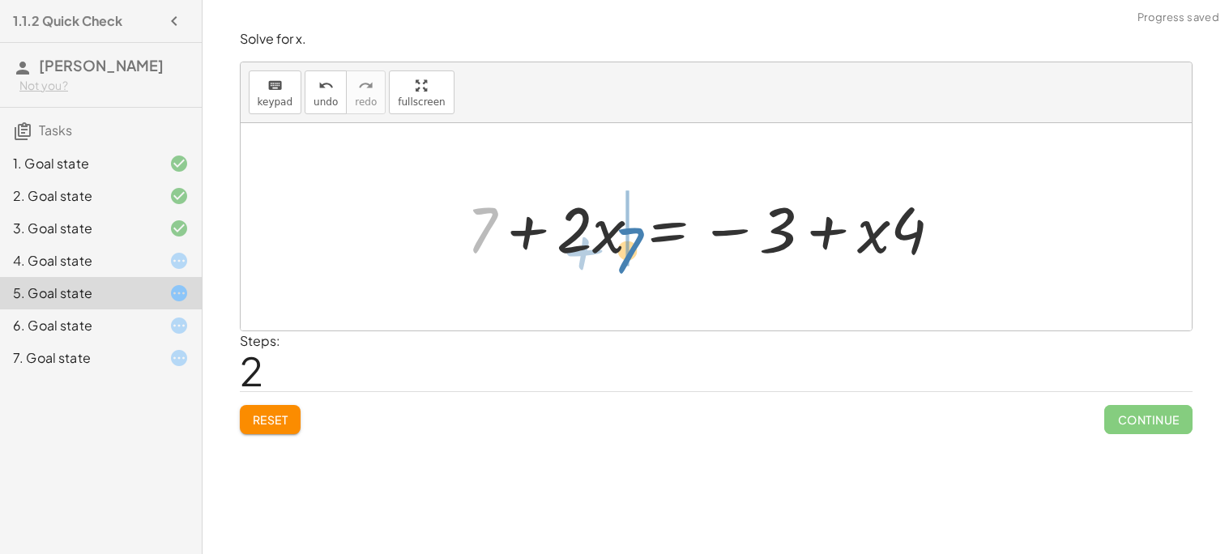
drag, startPoint x: 488, startPoint y: 219, endPoint x: 639, endPoint y: 237, distance: 151.8
click at [639, 237] on div at bounding box center [710, 226] width 504 height 83
click at [527, 245] on div at bounding box center [710, 226] width 504 height 83
drag, startPoint x: 487, startPoint y: 232, endPoint x: 542, endPoint y: 224, distance: 55.7
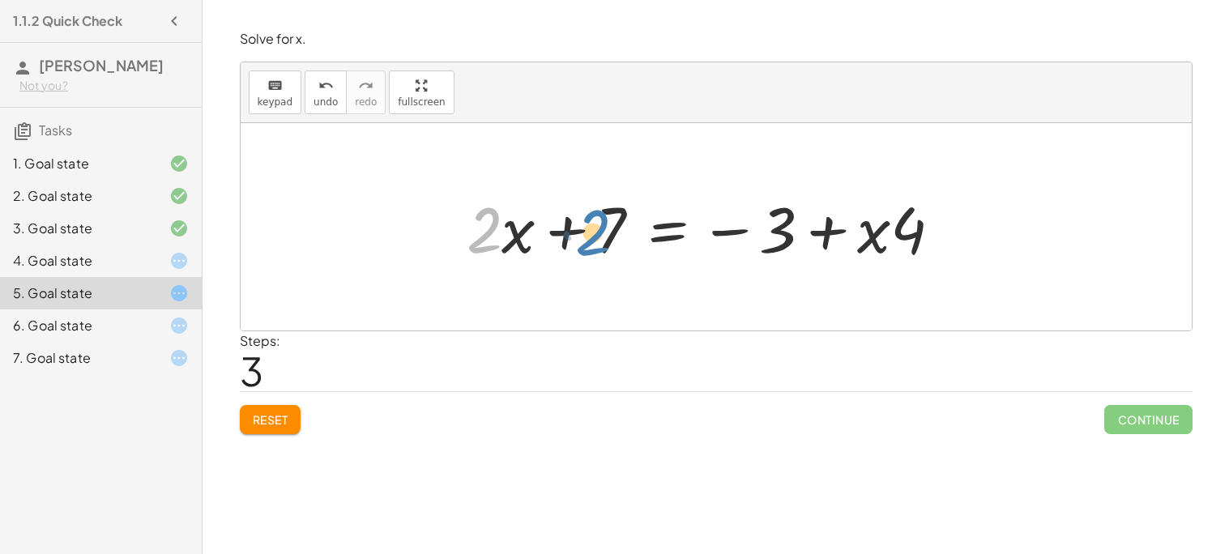
click at [542, 224] on div at bounding box center [710, 226] width 504 height 83
click at [317, 114] on div "keyboard keypad undo [PERSON_NAME] redo fullscreen" at bounding box center [716, 92] width 951 height 61
click at [323, 105] on span "undo" at bounding box center [325, 101] width 24 height 11
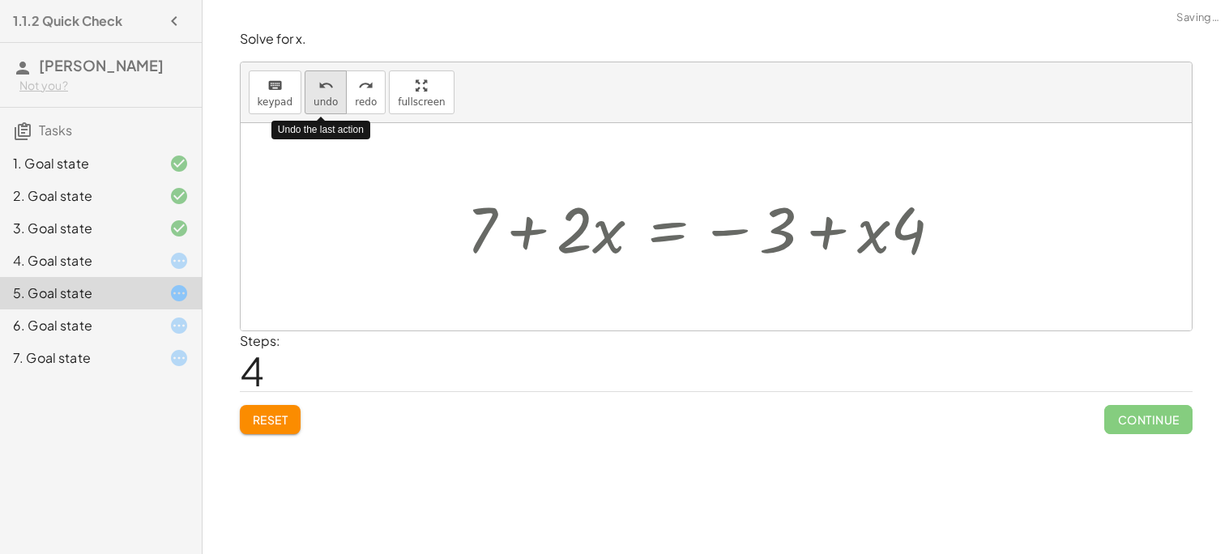
click at [323, 105] on span "undo" at bounding box center [325, 101] width 24 height 11
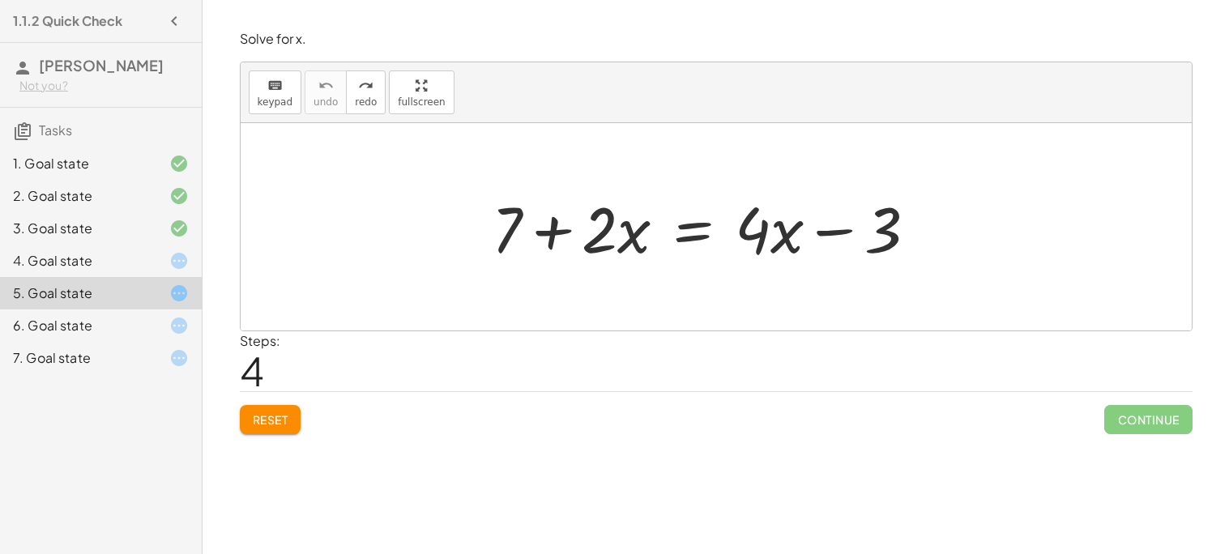
click at [535, 219] on div at bounding box center [711, 226] width 454 height 83
click at [259, 73] on button "keyboard keypad" at bounding box center [275, 92] width 53 height 44
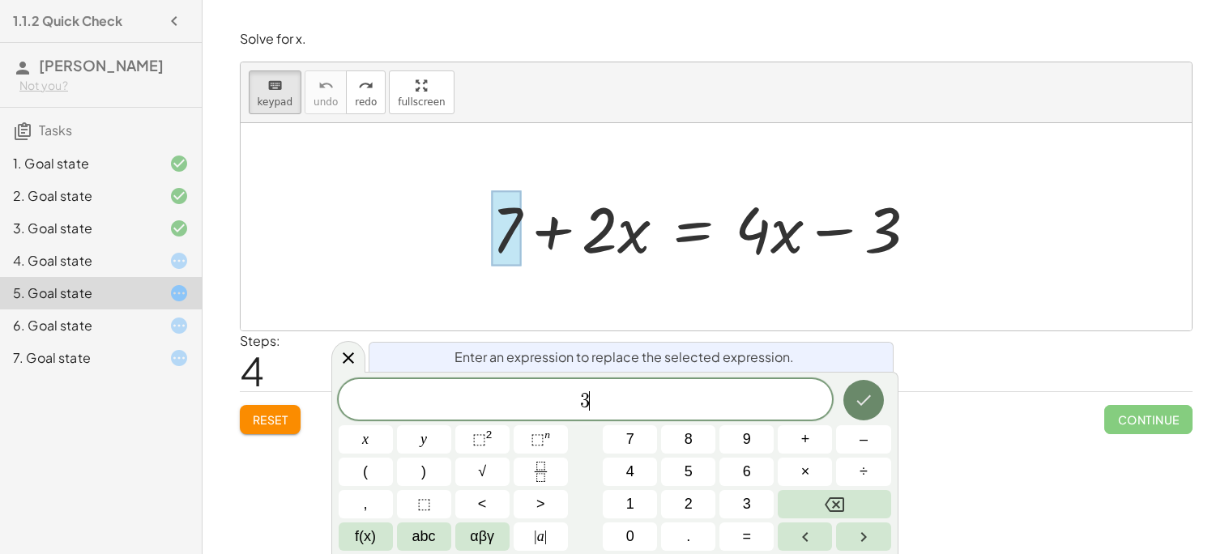
click at [868, 396] on icon "Done" at bounding box center [863, 400] width 15 height 11
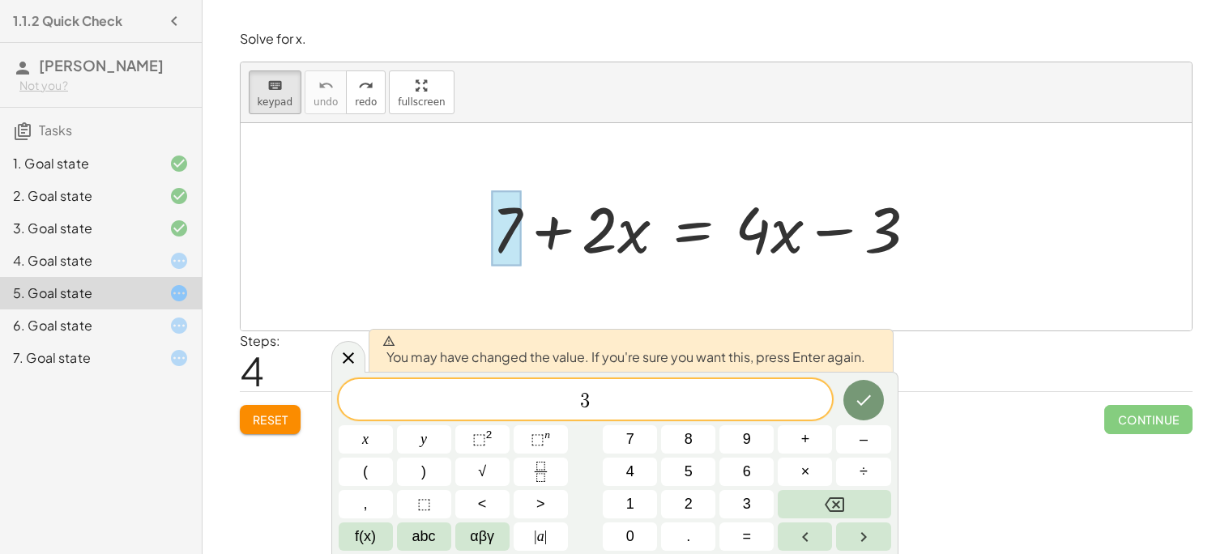
click at [556, 214] on div at bounding box center [711, 226] width 454 height 83
click at [592, 387] on div "3" at bounding box center [586, 399] width 494 height 40
click at [592, 387] on div "3 ​" at bounding box center [586, 399] width 494 height 40
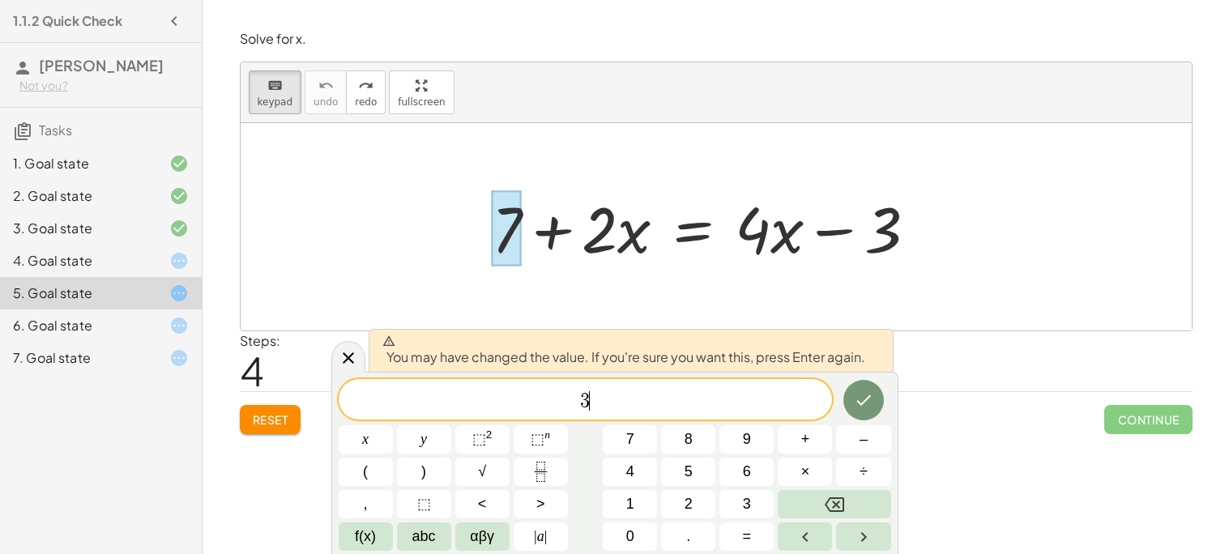
click at [592, 387] on div "3 ​" at bounding box center [586, 399] width 494 height 40
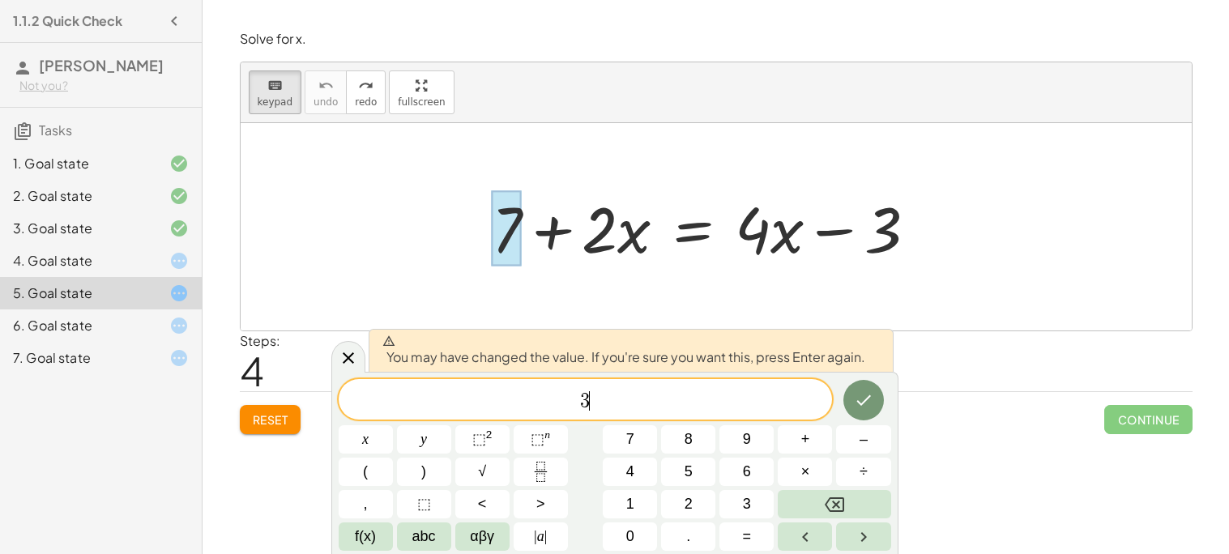
click at [592, 387] on div "3 ​" at bounding box center [586, 399] width 494 height 40
click at [335, 356] on div at bounding box center [348, 357] width 34 height 32
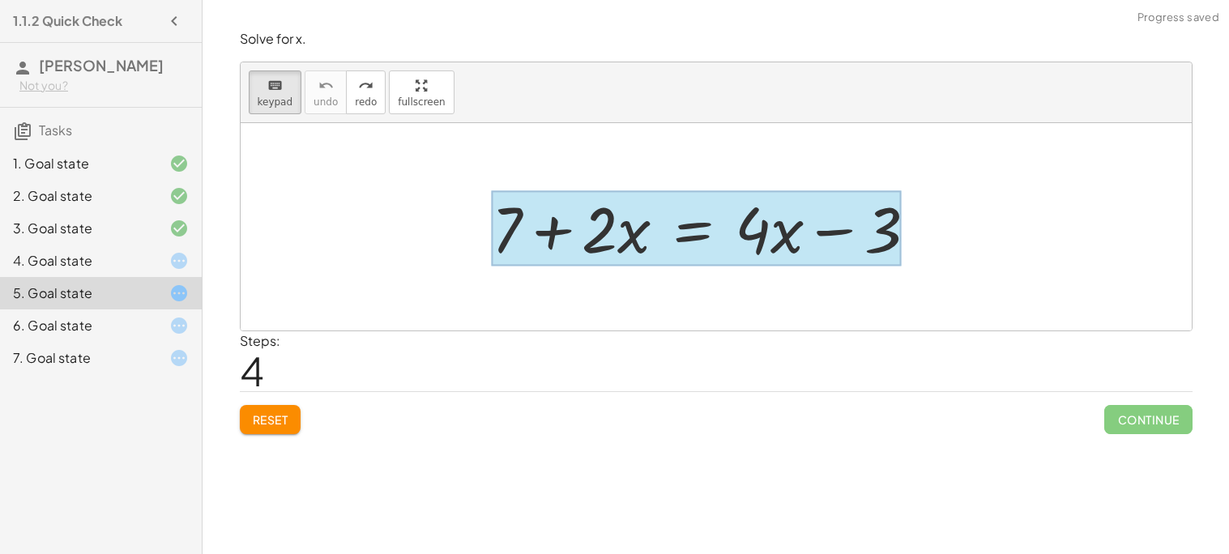
drag, startPoint x: 507, startPoint y: 231, endPoint x: 662, endPoint y: 250, distance: 155.9
click at [662, 250] on div at bounding box center [697, 228] width 410 height 75
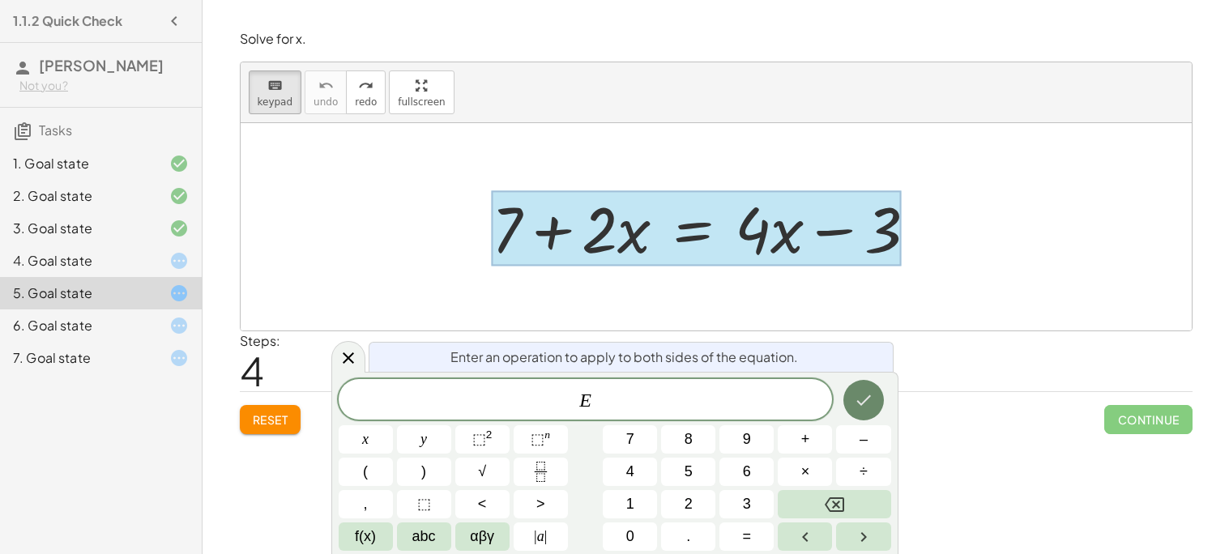
click at [845, 396] on button "Done" at bounding box center [863, 400] width 40 height 40
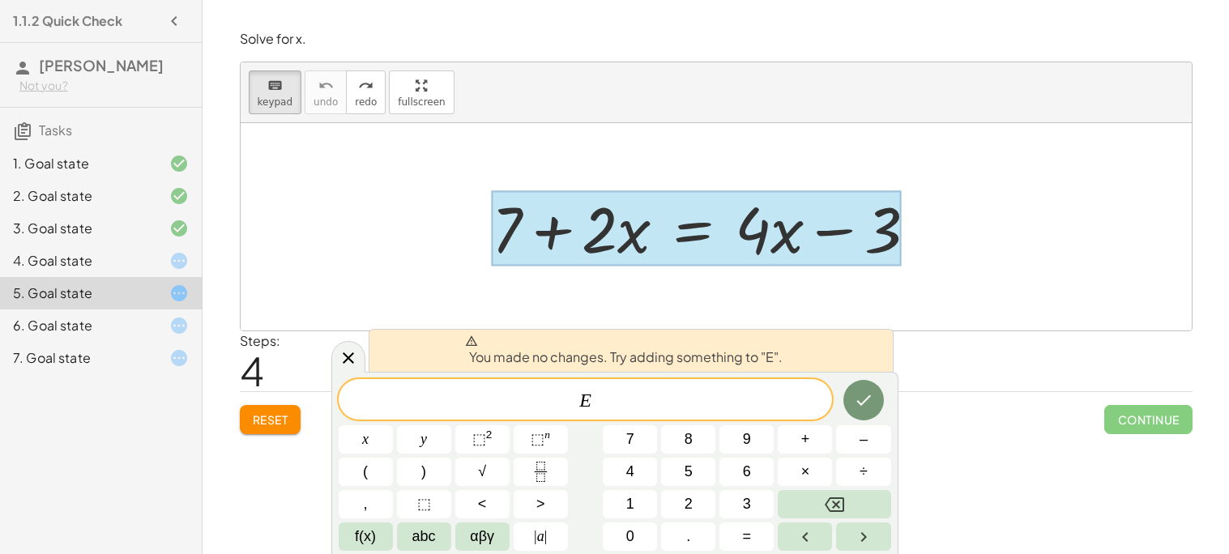
drag, startPoint x: 876, startPoint y: 210, endPoint x: 599, endPoint y: 224, distance: 277.4
click at [599, 224] on div at bounding box center [697, 228] width 410 height 75
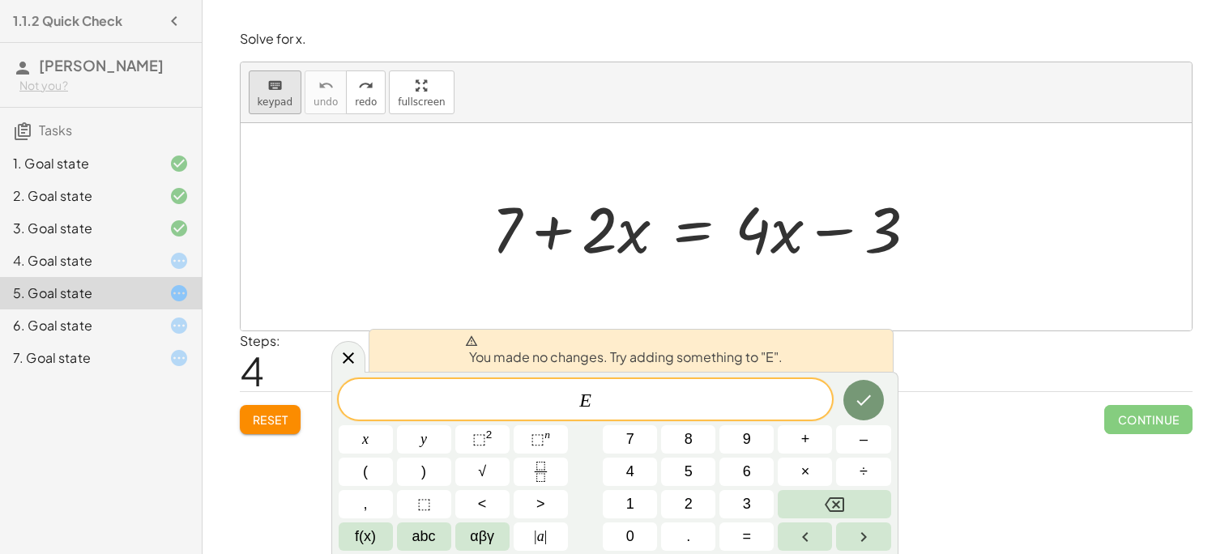
click at [274, 87] on icon "keyboard" at bounding box center [274, 85] width 15 height 19
click at [355, 363] on icon at bounding box center [348, 357] width 19 height 19
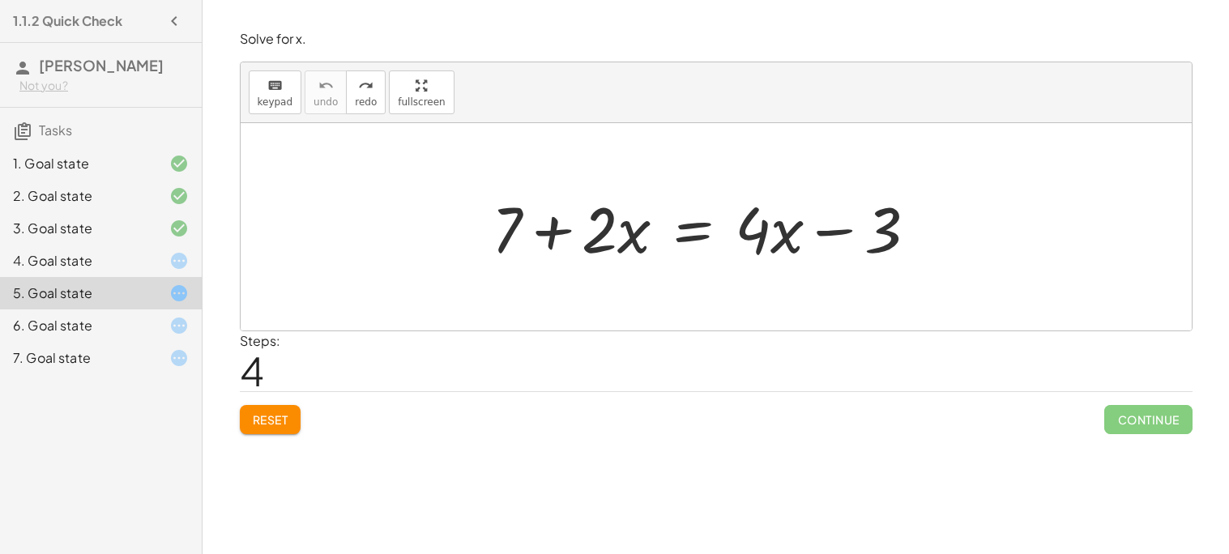
drag, startPoint x: 479, startPoint y: 228, endPoint x: 512, endPoint y: 234, distance: 33.7
click at [512, 234] on div "+ 7 + · 2 · x = + · 4 · x − 3" at bounding box center [715, 227] width 497 height 92
drag, startPoint x: 512, startPoint y: 234, endPoint x: 653, endPoint y: 234, distance: 140.9
click at [653, 234] on div at bounding box center [711, 226] width 454 height 83
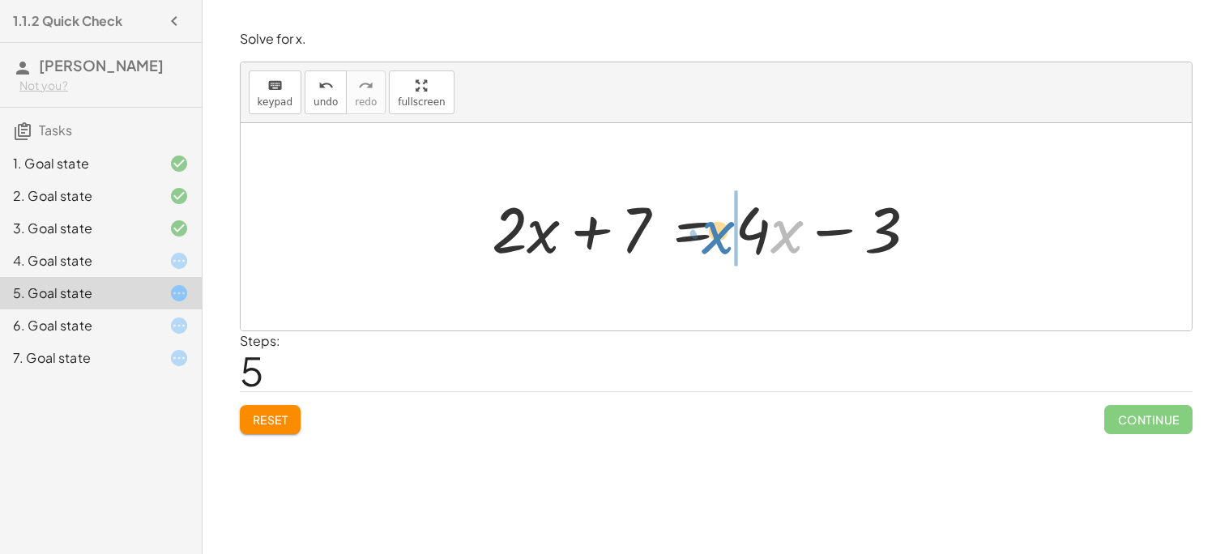
drag, startPoint x: 777, startPoint y: 241, endPoint x: 709, endPoint y: 242, distance: 67.2
click at [709, 242] on div at bounding box center [711, 226] width 454 height 83
click at [783, 232] on div at bounding box center [711, 226] width 454 height 83
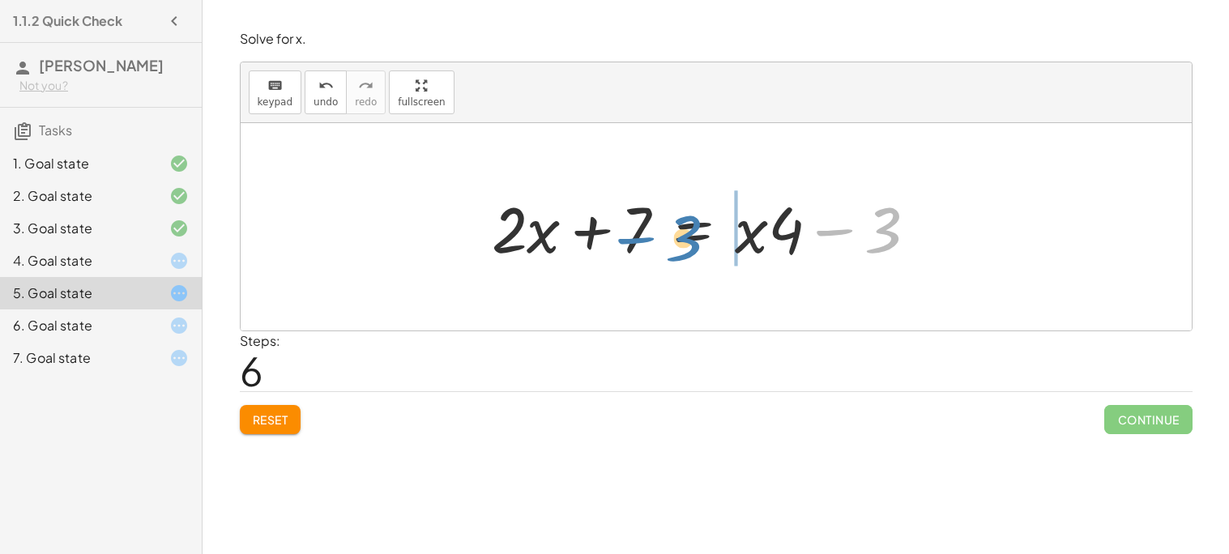
drag, startPoint x: 870, startPoint y: 223, endPoint x: 714, endPoint y: 232, distance: 156.6
click at [714, 232] on div at bounding box center [711, 226] width 454 height 83
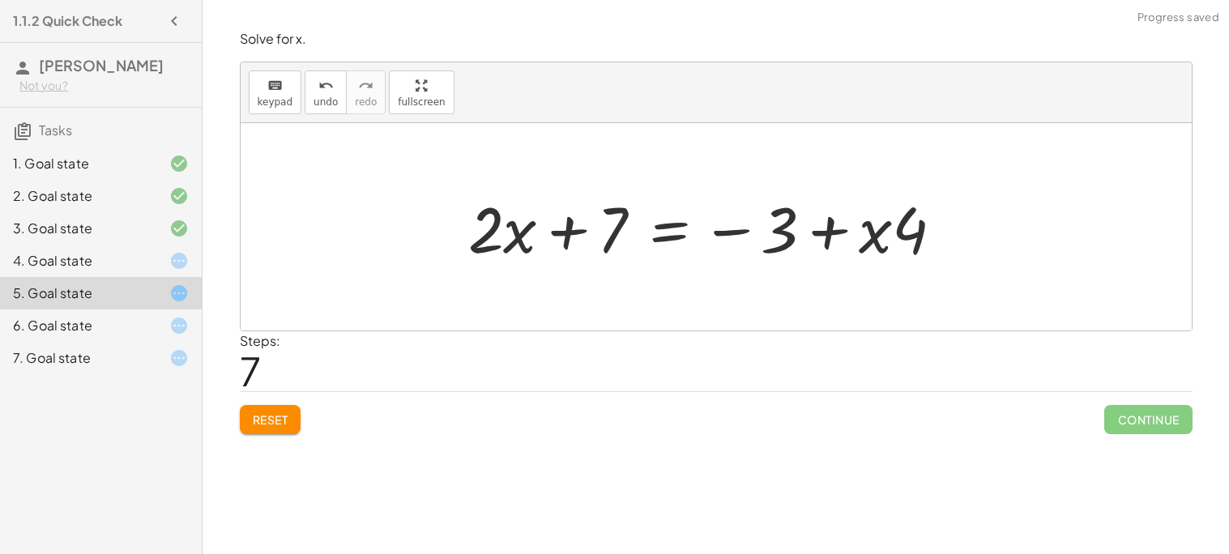
click at [884, 233] on div at bounding box center [712, 226] width 504 height 83
click at [833, 236] on div at bounding box center [710, 226] width 504 height 83
click at [782, 239] on div at bounding box center [710, 226] width 504 height 83
drag, startPoint x: 472, startPoint y: 214, endPoint x: 563, endPoint y: 236, distance: 93.5
click at [563, 236] on div at bounding box center [710, 226] width 504 height 83
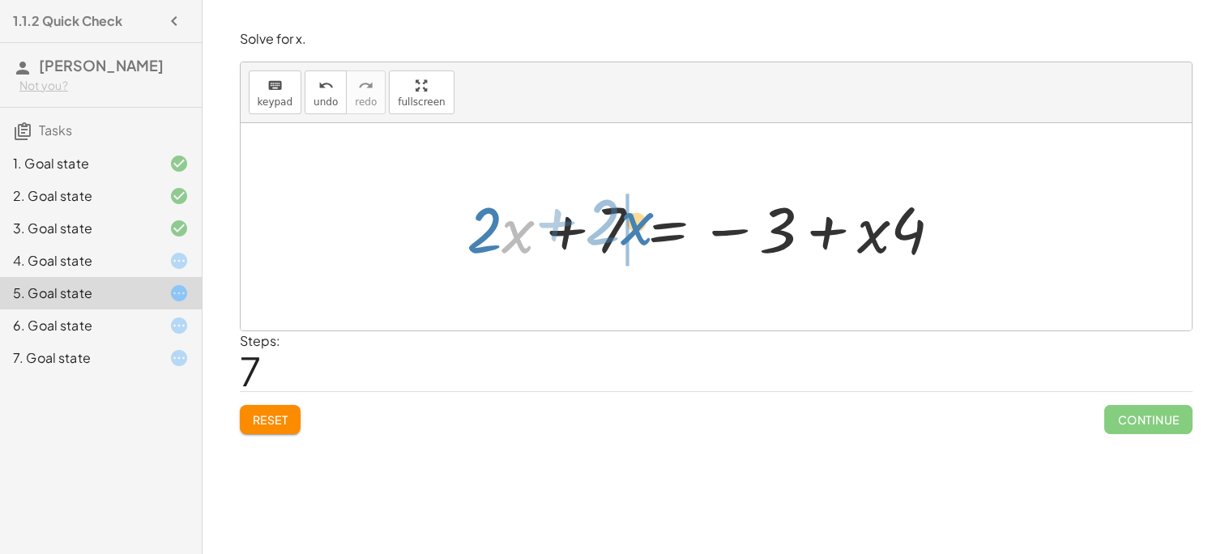
drag, startPoint x: 532, startPoint y: 227, endPoint x: 654, endPoint y: 219, distance: 122.6
click at [654, 219] on div at bounding box center [710, 226] width 504 height 83
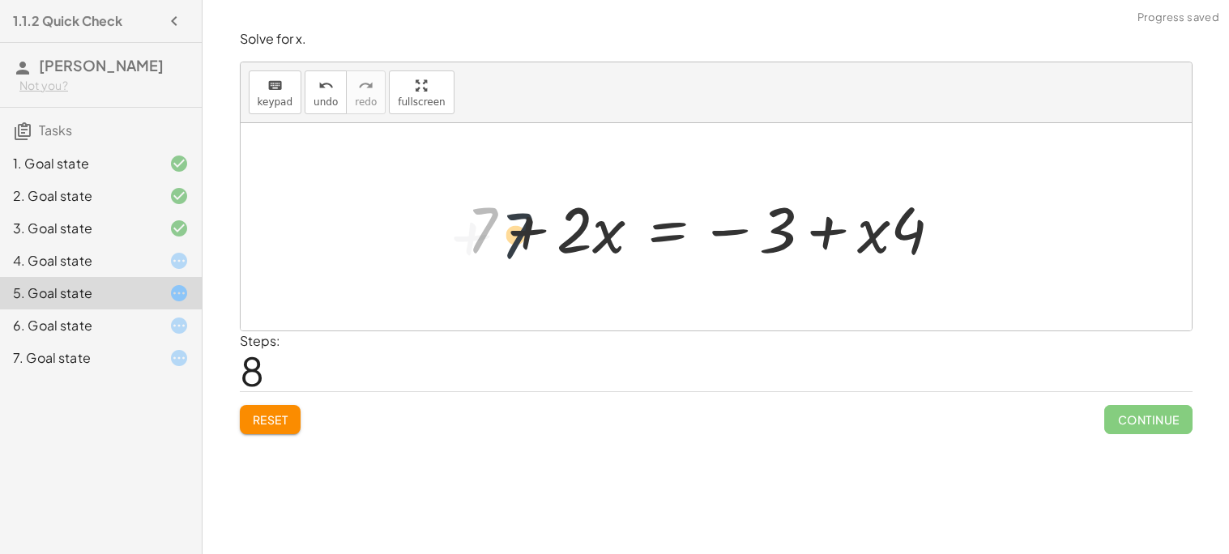
drag, startPoint x: 466, startPoint y: 218, endPoint x: 503, endPoint y: 224, distance: 36.9
click at [503, 224] on div at bounding box center [710, 226] width 504 height 83
click at [692, 250] on div at bounding box center [710, 226] width 504 height 83
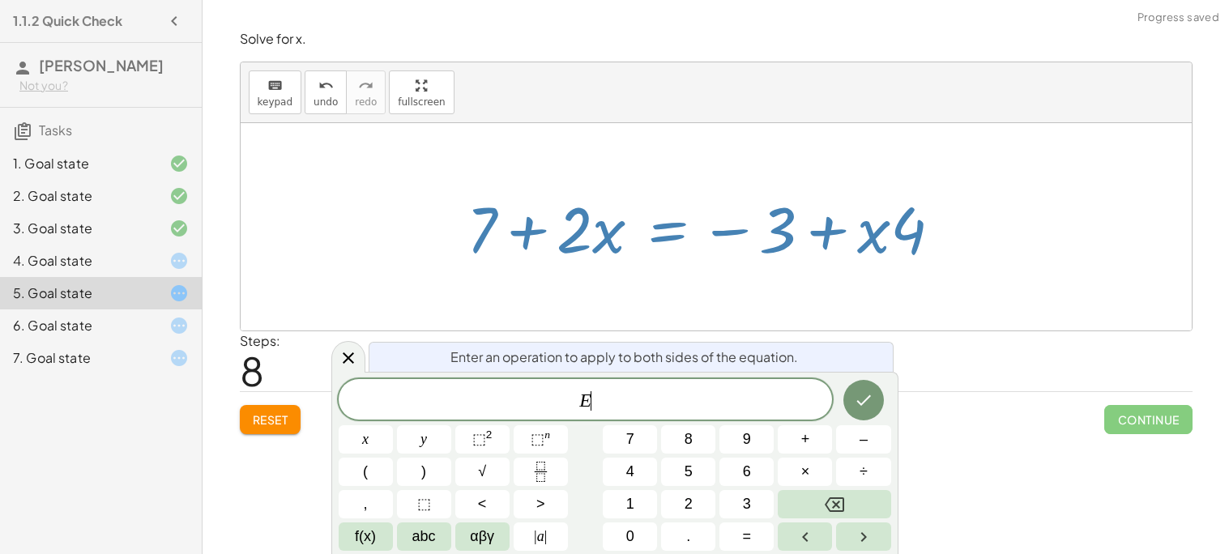
click at [666, 241] on div at bounding box center [710, 226] width 504 height 83
click at [875, 402] on button "Done" at bounding box center [863, 400] width 40 height 40
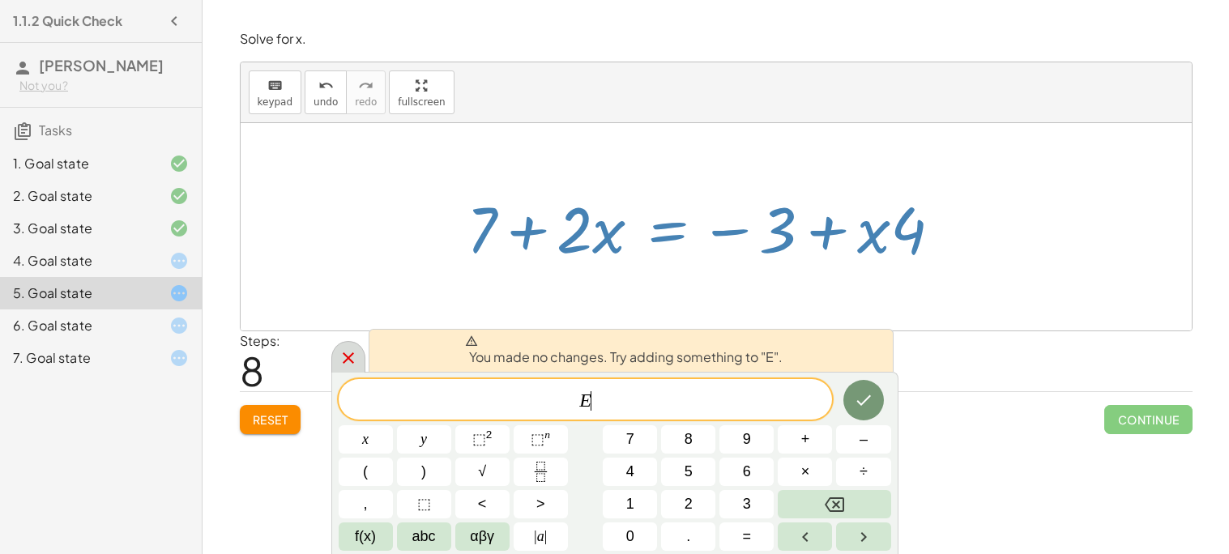
click at [346, 360] on icon at bounding box center [348, 357] width 11 height 11
